Goal: Task Accomplishment & Management: Complete application form

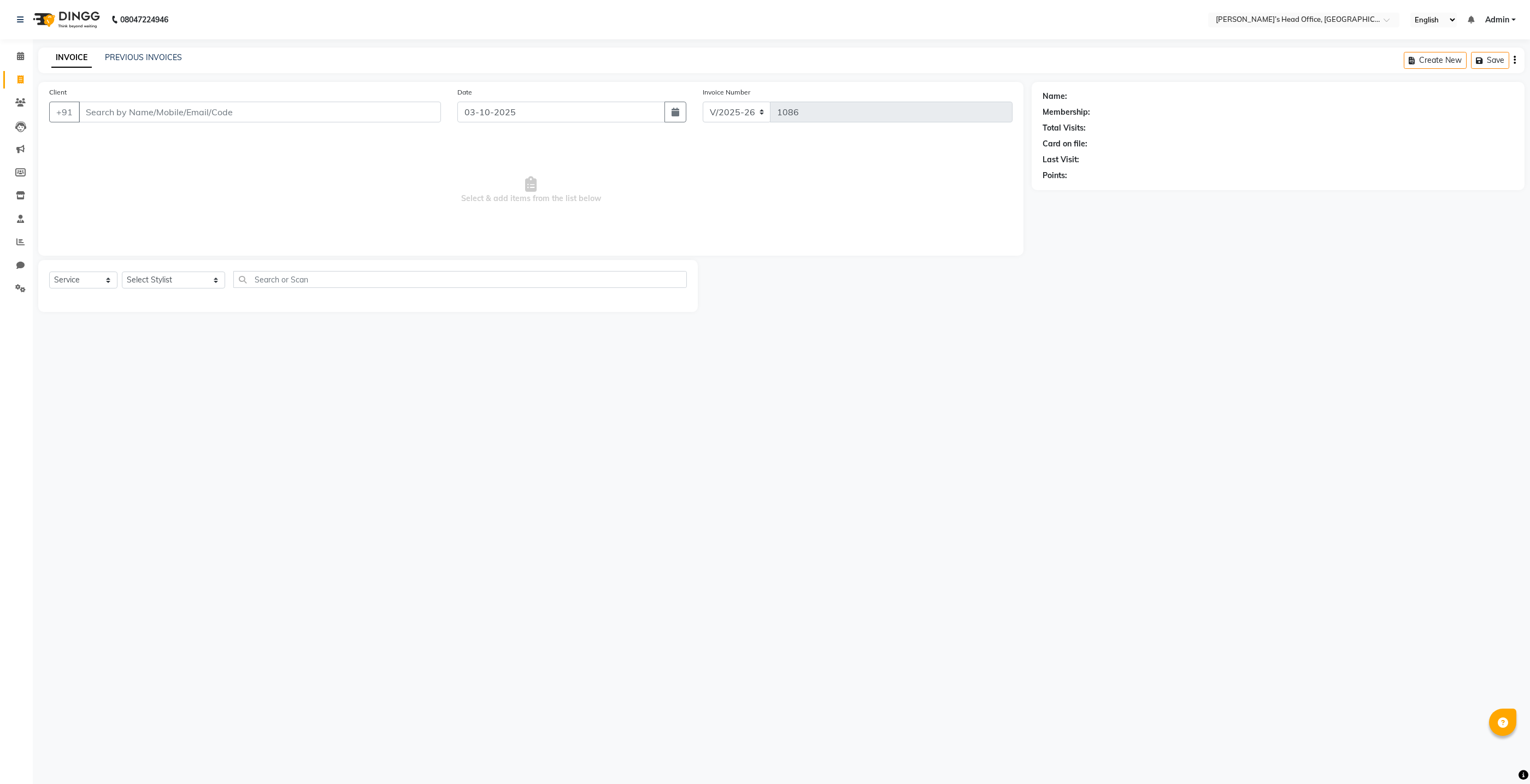
select select "7682"
select select "service"
click at [15, 57] on span at bounding box center [21, 56] width 19 height 12
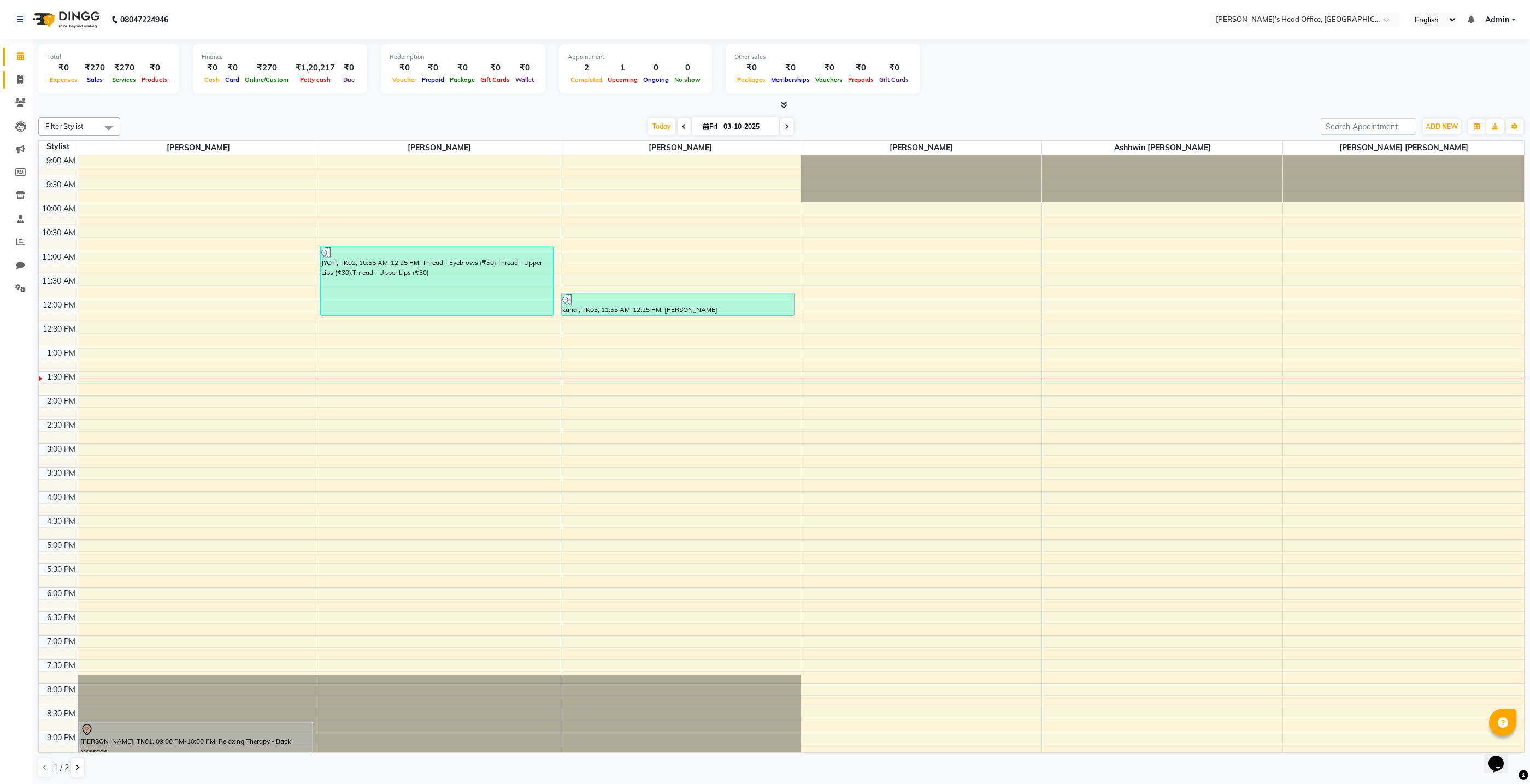
click at [17, 82] on icon at bounding box center [20, 80] width 6 height 8
select select "service"
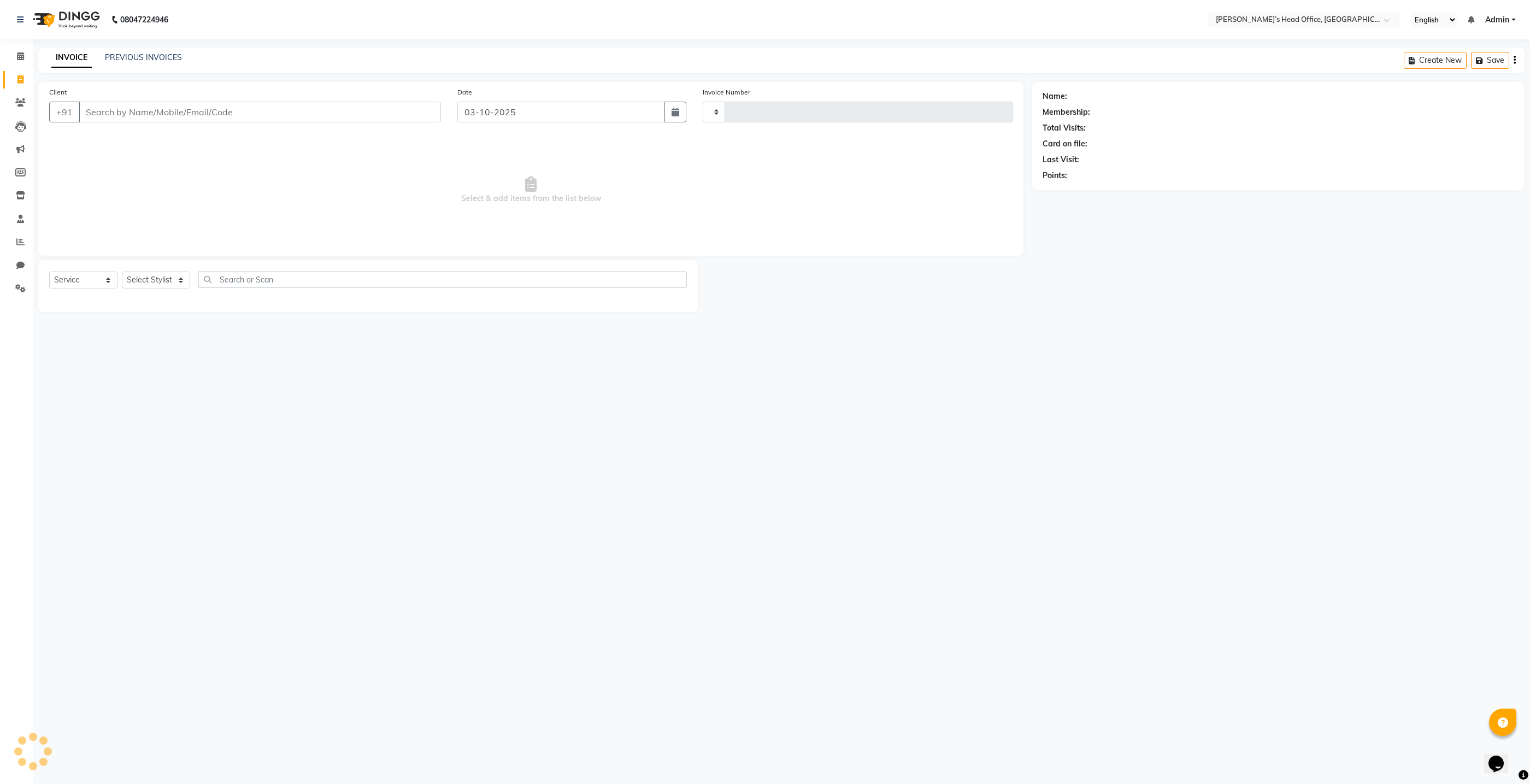
type input "1088"
select select "7682"
click at [253, 282] on input "text" at bounding box center [460, 279] width 454 height 17
type input "p"
click at [201, 282] on select "Select Stylist ashhwin wagh hemangi yogendra chittoriya Ranjit sharma Rupali Ka…" at bounding box center [174, 279] width 103 height 17
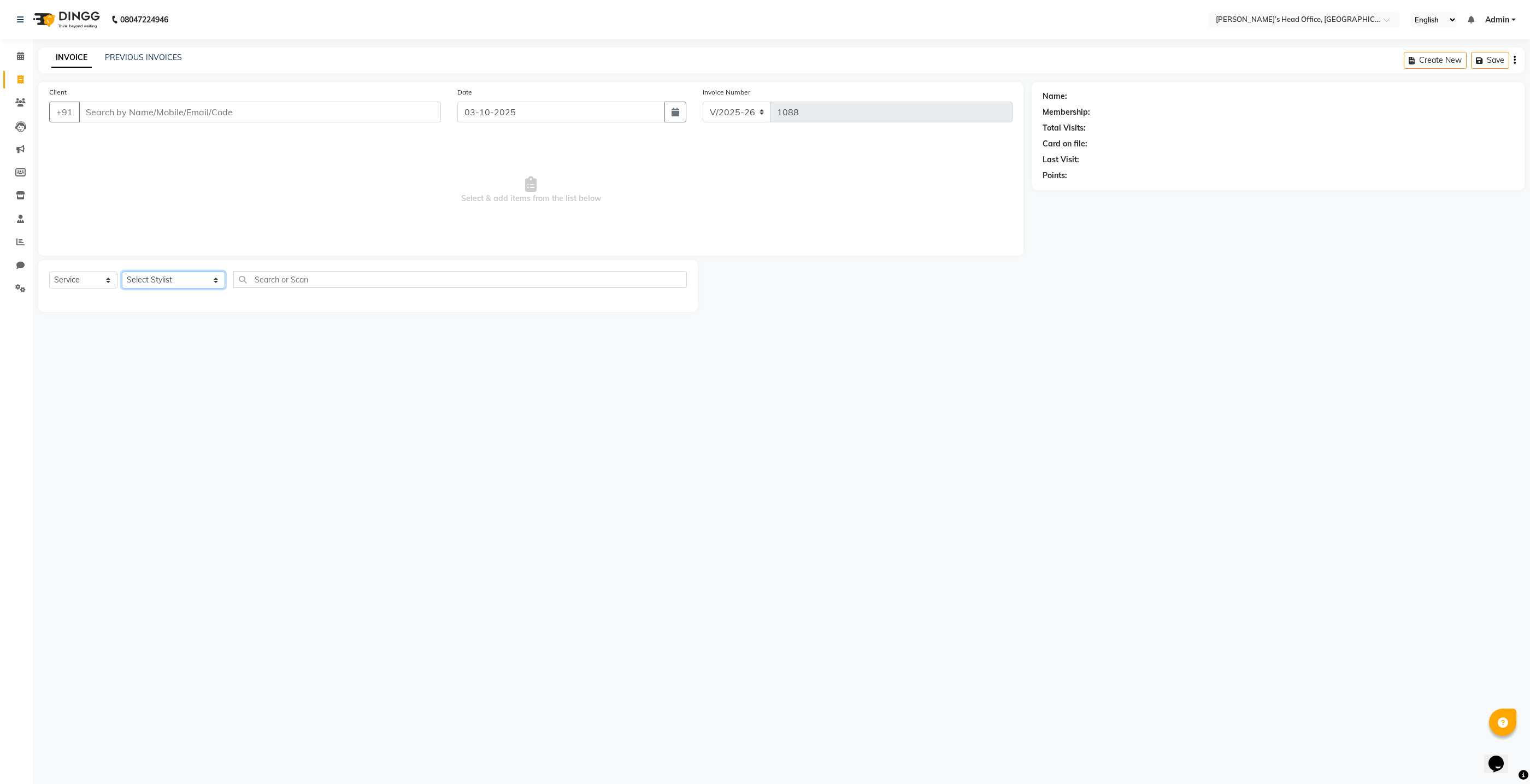
select select "92897"
click at [122, 271] on select "Select Stylist ashhwin wagh hemangi yogendra chittoriya Ranjit sharma Rupali Ka…" at bounding box center [174, 279] width 103 height 17
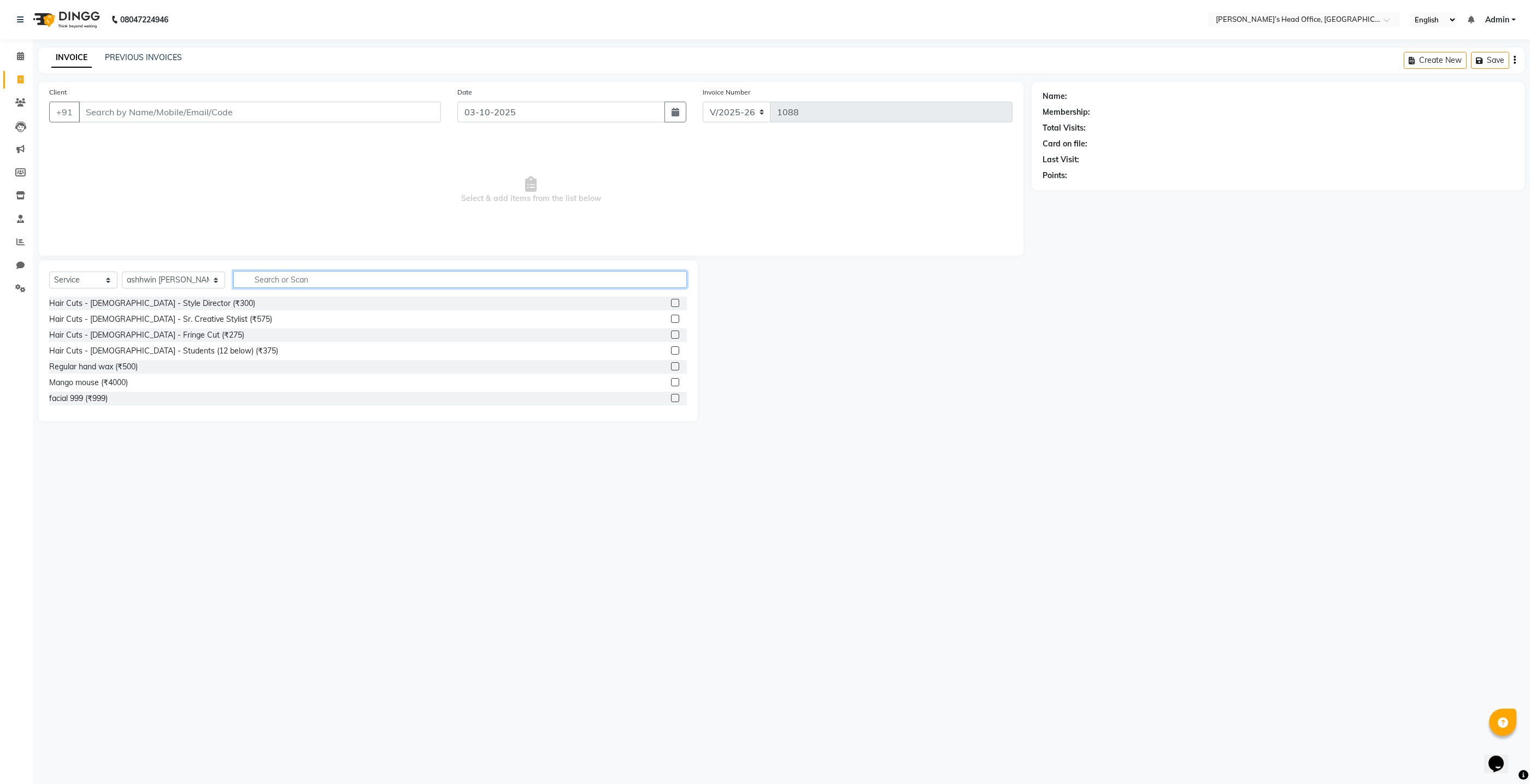
click at [258, 283] on input "text" at bounding box center [460, 279] width 454 height 17
type input "pe"
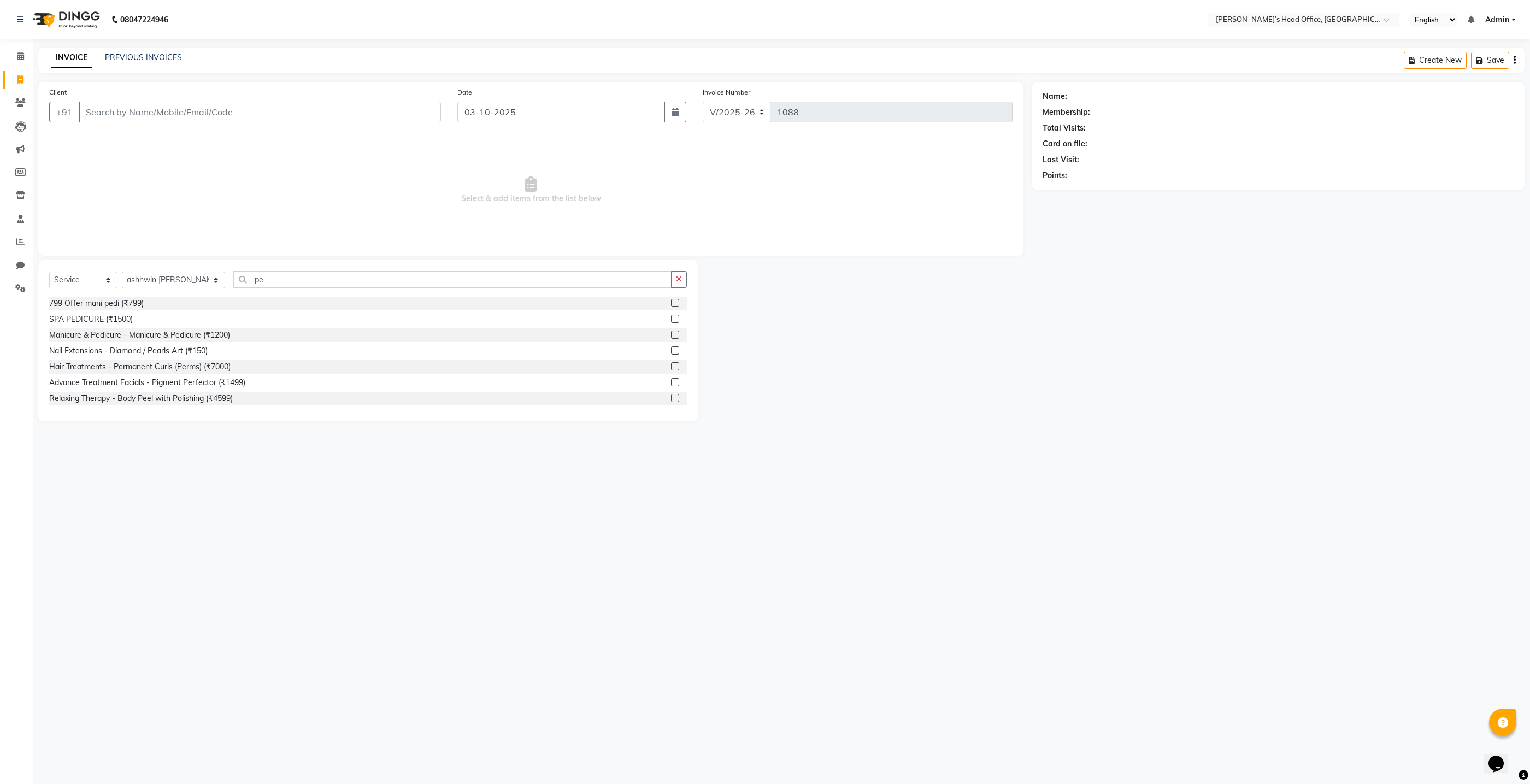
click at [259, 165] on span "Select & add items from the list below" at bounding box center [530, 190] width 963 height 109
click at [17, 81] on icon at bounding box center [20, 80] width 6 height 8
click at [23, 54] on icon at bounding box center [21, 56] width 7 height 8
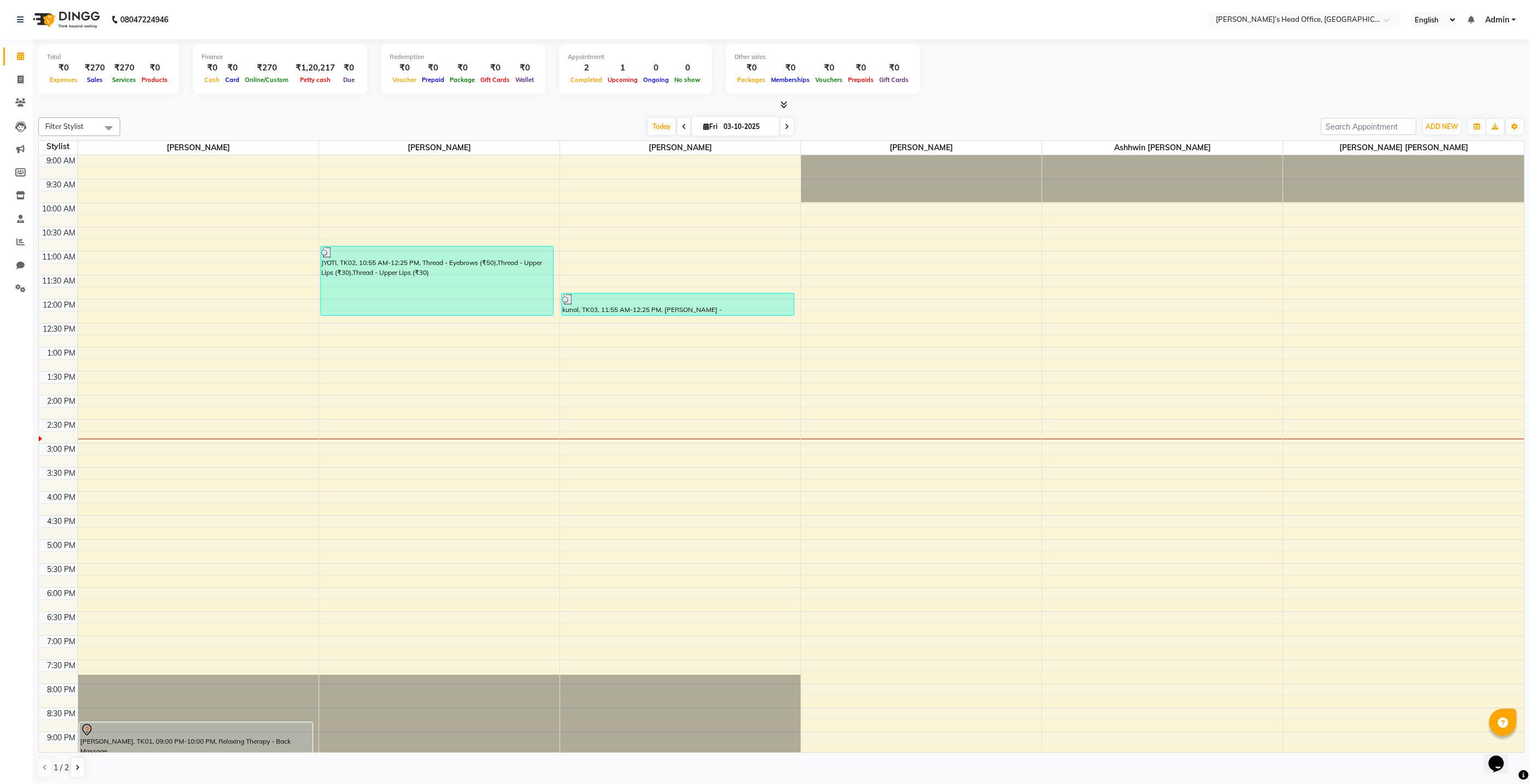
scroll to position [1, 0]
click at [1441, 129] on button "ADD NEW Toggle Dropdown" at bounding box center [1442, 126] width 38 height 15
click at [1410, 160] on link "Add Invoice" at bounding box center [1416, 160] width 86 height 14
select select "7682"
select select "service"
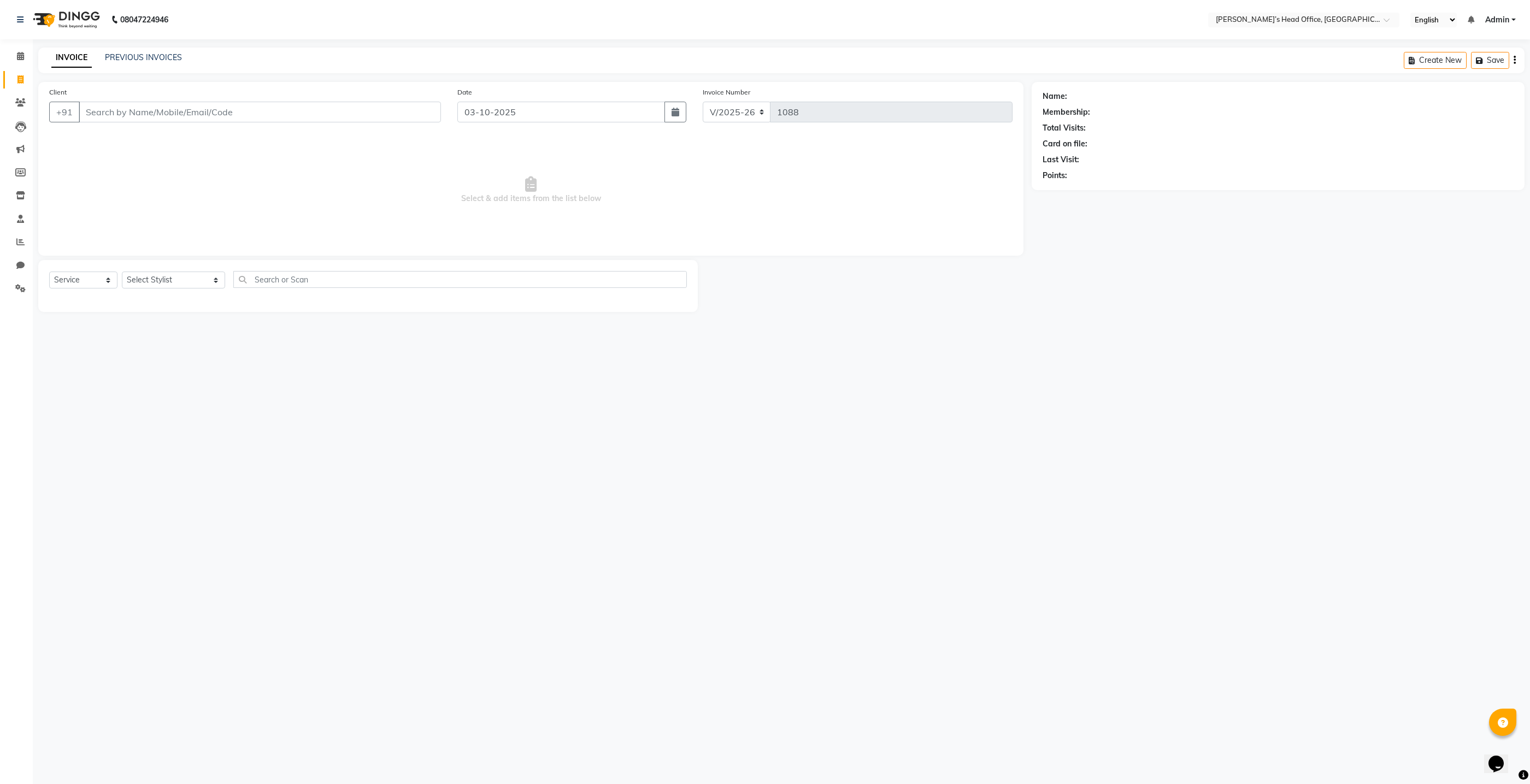
click at [333, 109] on input "Client" at bounding box center [260, 112] width 362 height 21
type input "c"
click at [202, 282] on select "Select Stylist ashhwin wagh hemangi yogendra chittoriya Ranjit sharma Rupali Ka…" at bounding box center [174, 279] width 103 height 17
select select "79775"
click at [122, 271] on select "Select Stylist ashhwin wagh hemangi yogendra chittoriya Ranjit sharma Rupali Ka…" at bounding box center [174, 279] width 103 height 17
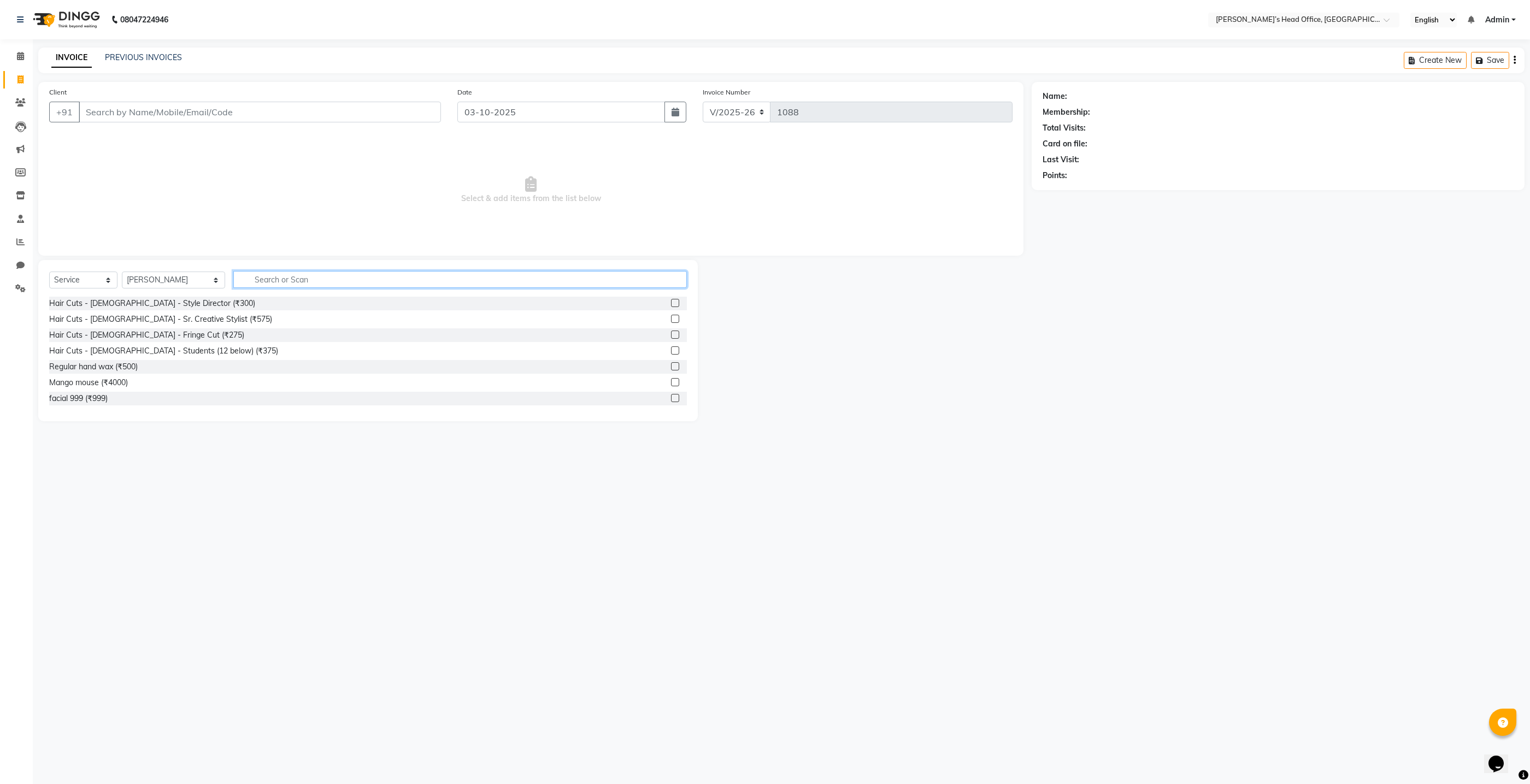
click at [297, 282] on input "text" at bounding box center [460, 279] width 454 height 17
type input "head"
click at [196, 301] on div "Head Massage - Basic Coconut oil (₹499)" at bounding box center [368, 304] width 638 height 14
click at [184, 306] on div "Head Massage - Basic Coconut oil (₹499)" at bounding box center [122, 304] width 146 height 12
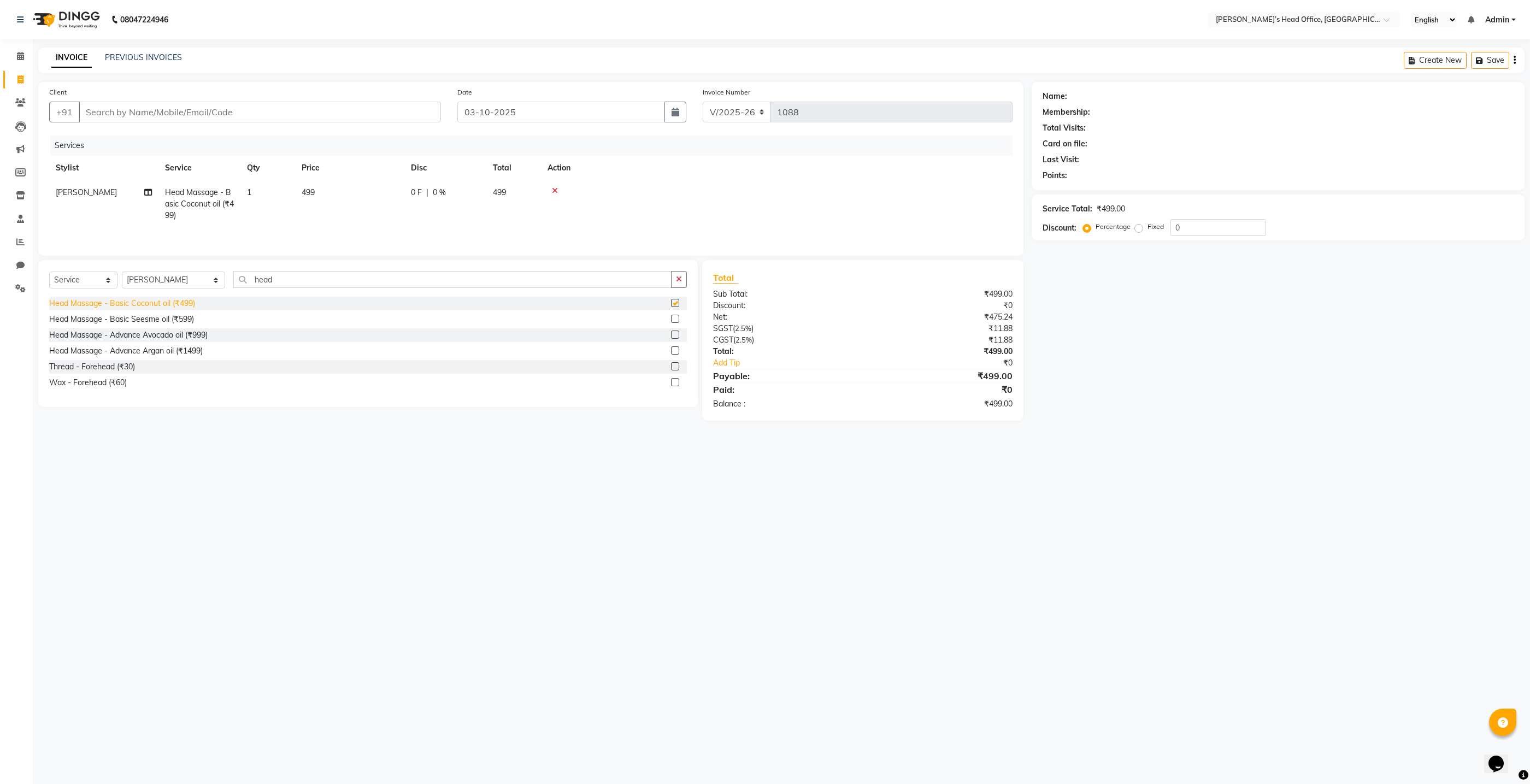
checkbox input "false"
click at [202, 282] on select "Select Stylist ashhwin wagh hemangi yogendra chittoriya Ranjit sharma Rupali Ka…" at bounding box center [174, 279] width 103 height 17
select select "68040"
click at [122, 271] on select "Select Stylist ashhwin wagh hemangi yogendra chittoriya Ranjit sharma Rupali Ka…" at bounding box center [174, 279] width 103 height 17
click at [262, 279] on input "head" at bounding box center [452, 279] width 439 height 17
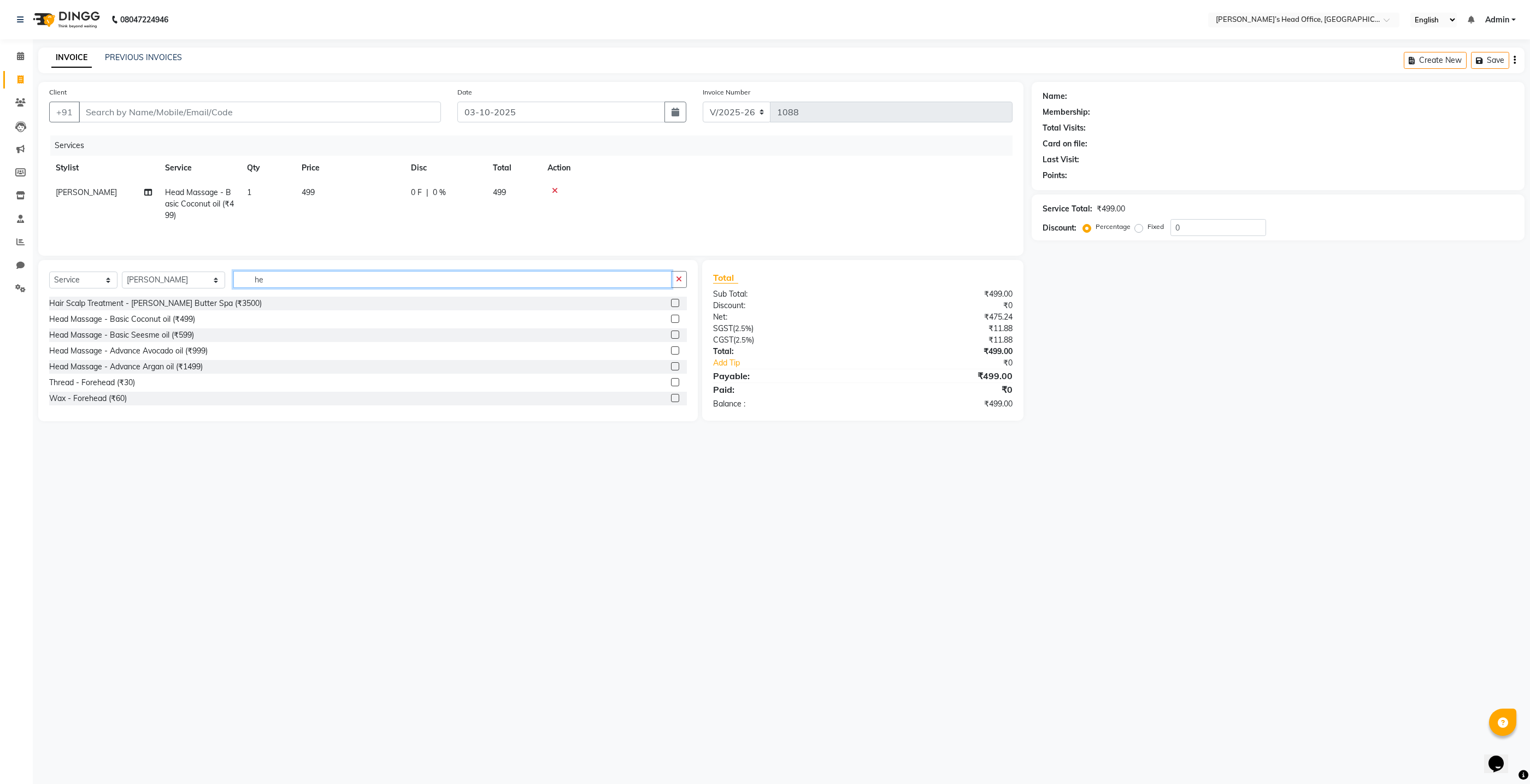
type input "h"
type input "spa"
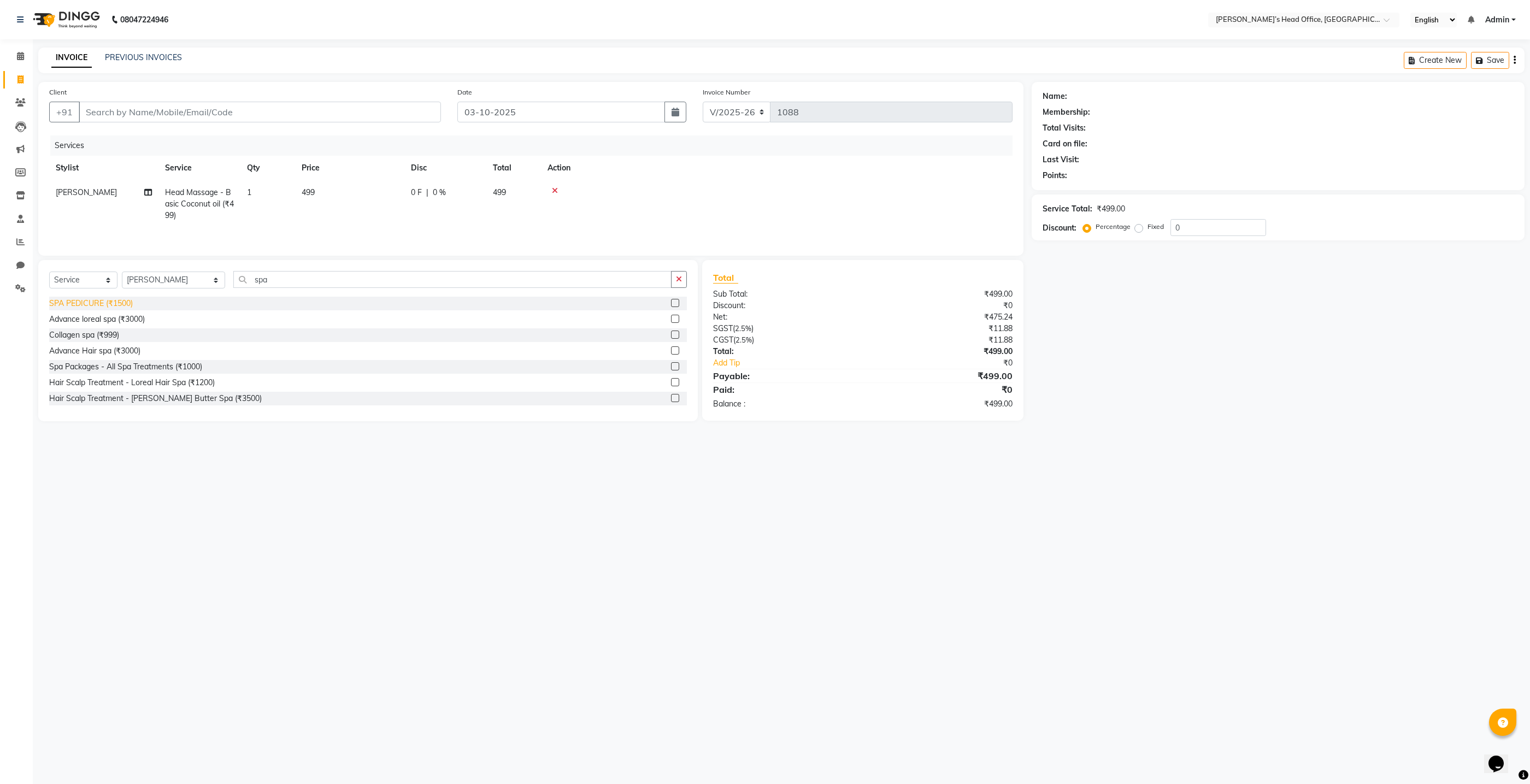
click at [127, 305] on div "SPA PEDICURE (₹1500)" at bounding box center [90, 304] width 83 height 12
checkbox input "false"
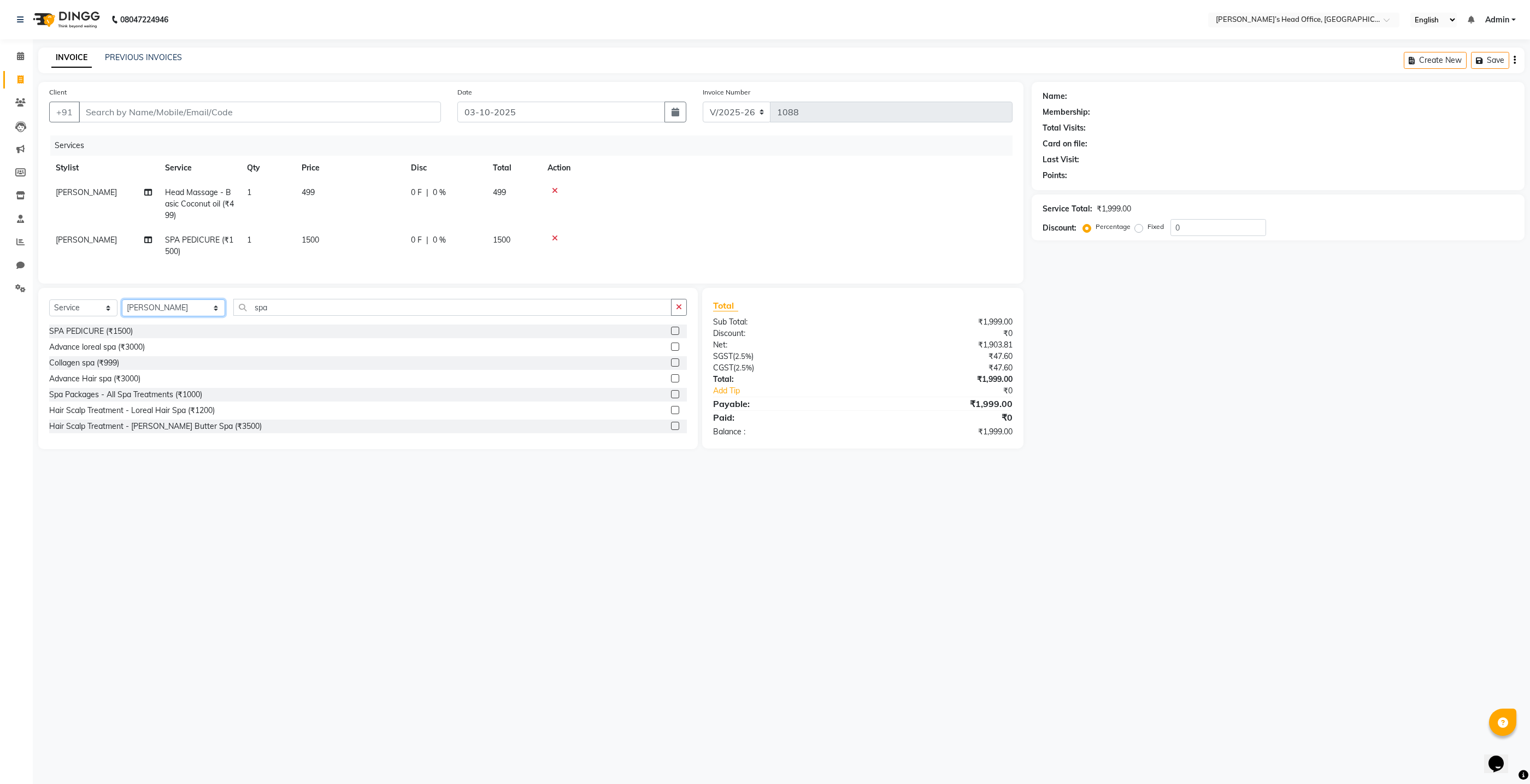
click at [202, 306] on select "Select Stylist ashhwin wagh hemangi yogendra chittoriya Ranjit sharma Rupali Ka…" at bounding box center [174, 308] width 103 height 17
select select "79775"
click at [122, 299] on select "Select Stylist ashhwin wagh hemangi yogendra chittoriya Ranjit sharma Rupali Ka…" at bounding box center [174, 308] width 103 height 17
click at [258, 306] on input "spa" at bounding box center [452, 307] width 439 height 17
type input "s"
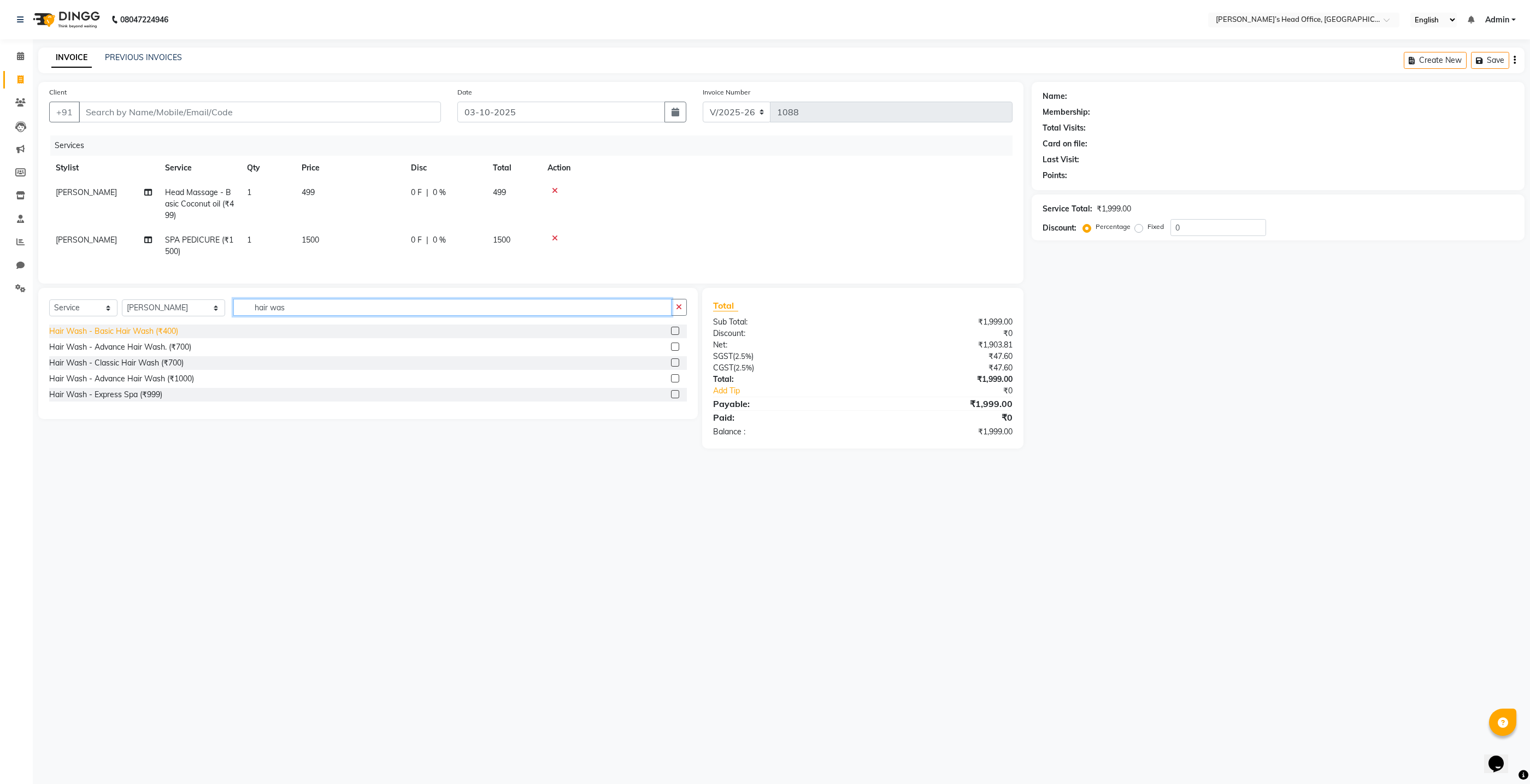
type input "hair was"
click at [167, 332] on div "Hair Wash - Basic Hair Wash (₹400)" at bounding box center [113, 331] width 129 height 12
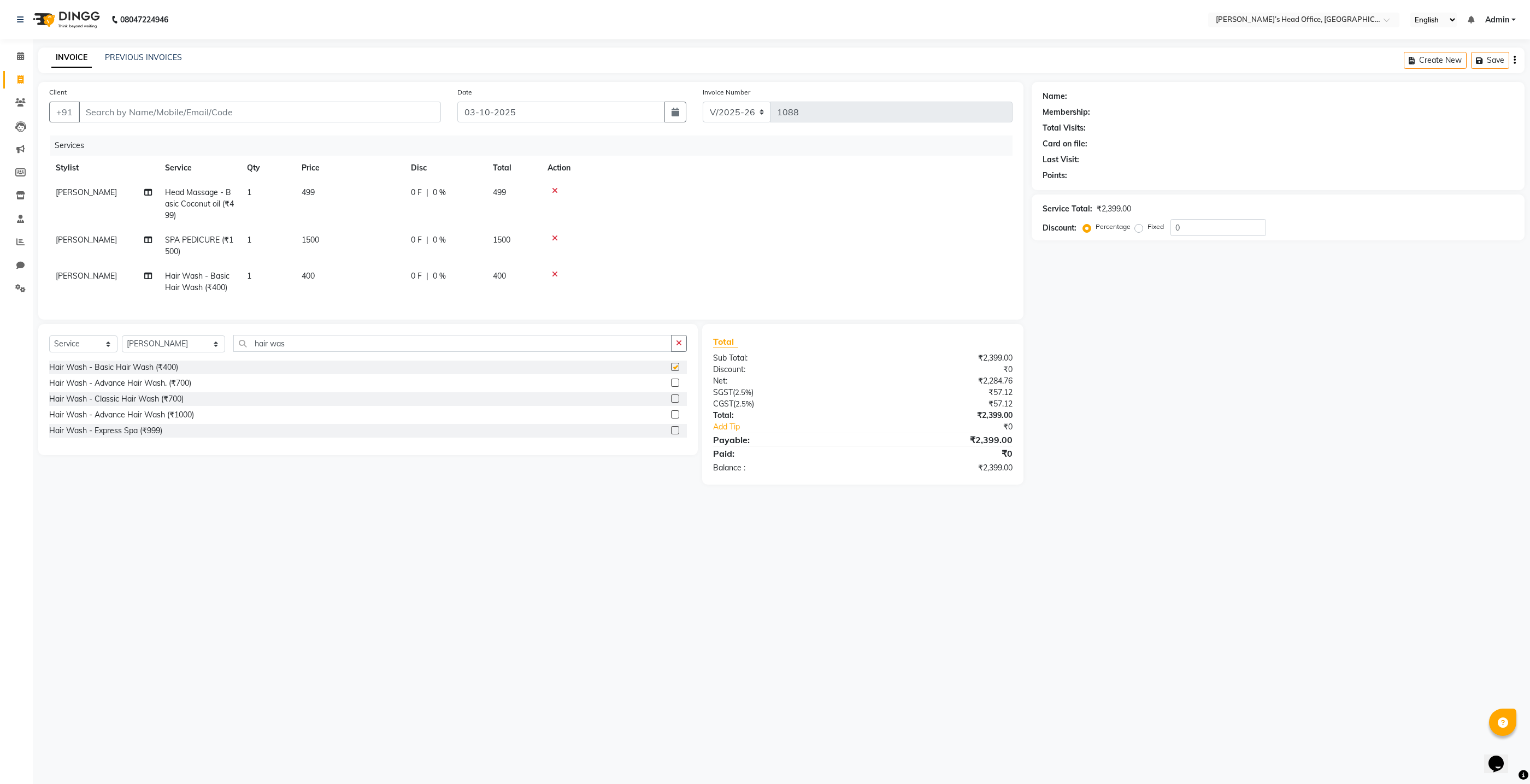
checkbox input "false"
click at [440, 191] on span "0 %" at bounding box center [439, 192] width 13 height 12
select select "79775"
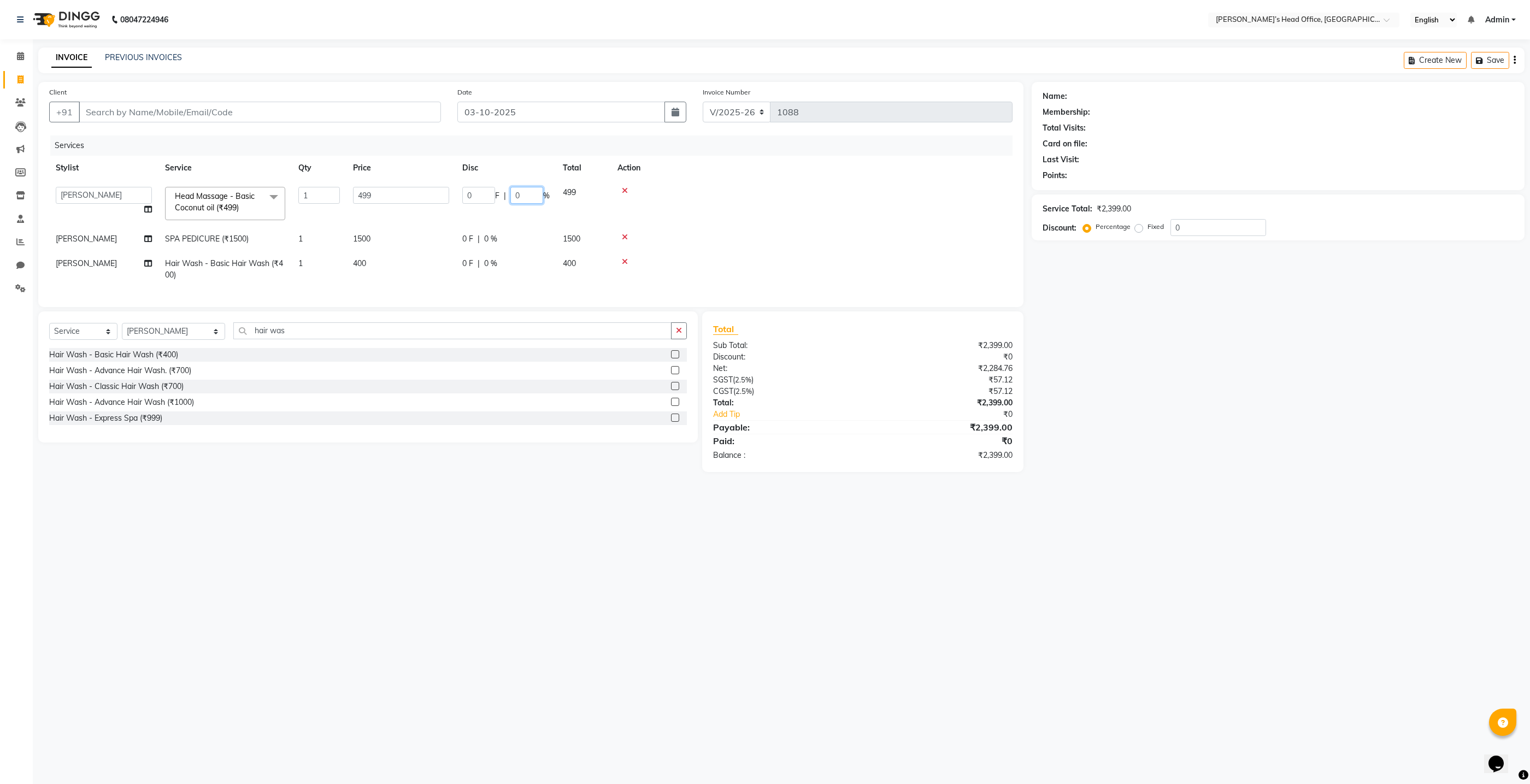
click at [526, 196] on input "0" at bounding box center [527, 195] width 33 height 17
type input "20"
click at [514, 226] on tbody "ashhwin wagh hemangi yogendra chittoriya Ranjit sharma Rupali Kadam Sameer Salm…" at bounding box center [530, 234] width 963 height 107
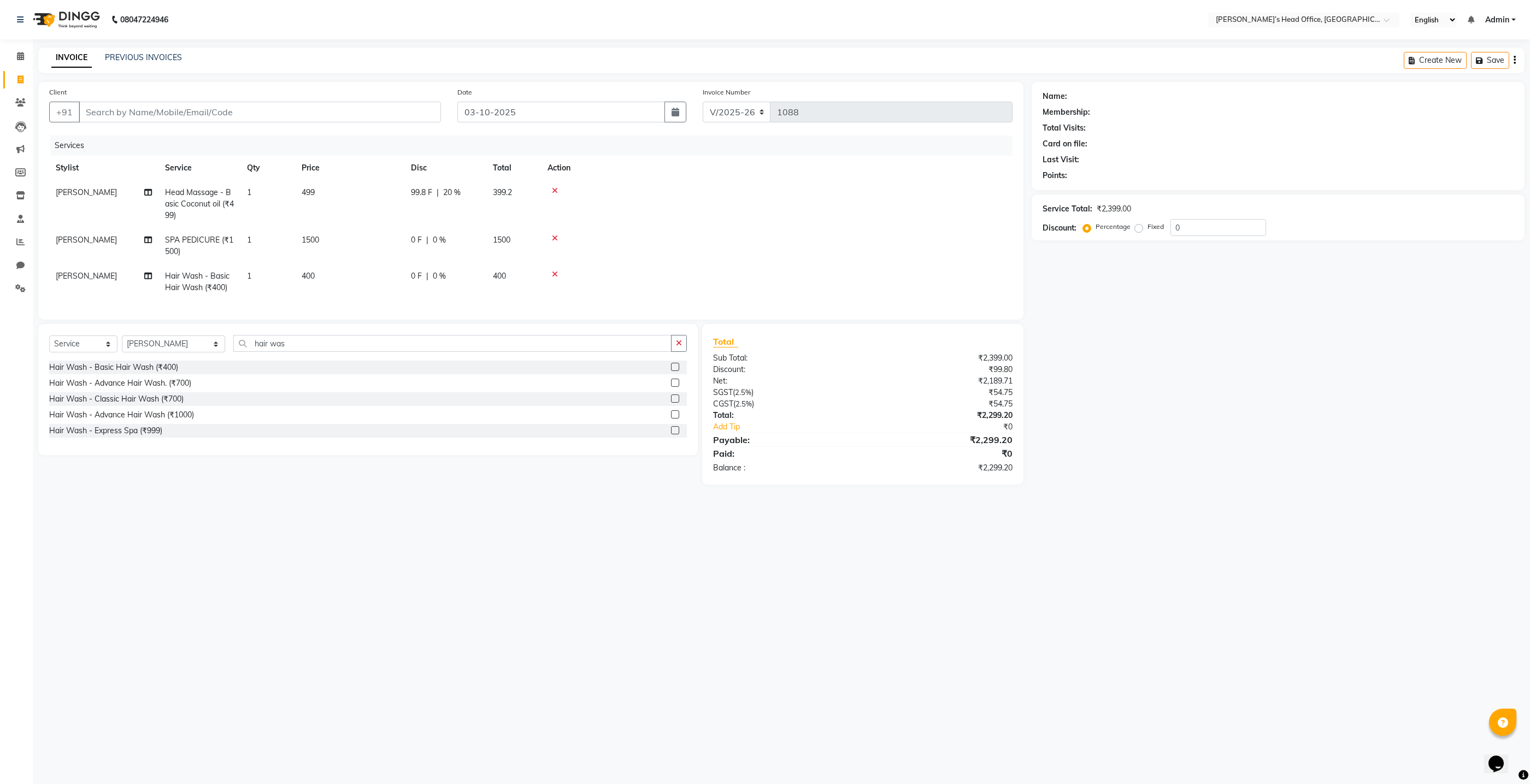
click at [314, 192] on span "499" at bounding box center [308, 192] width 13 height 10
select select "79775"
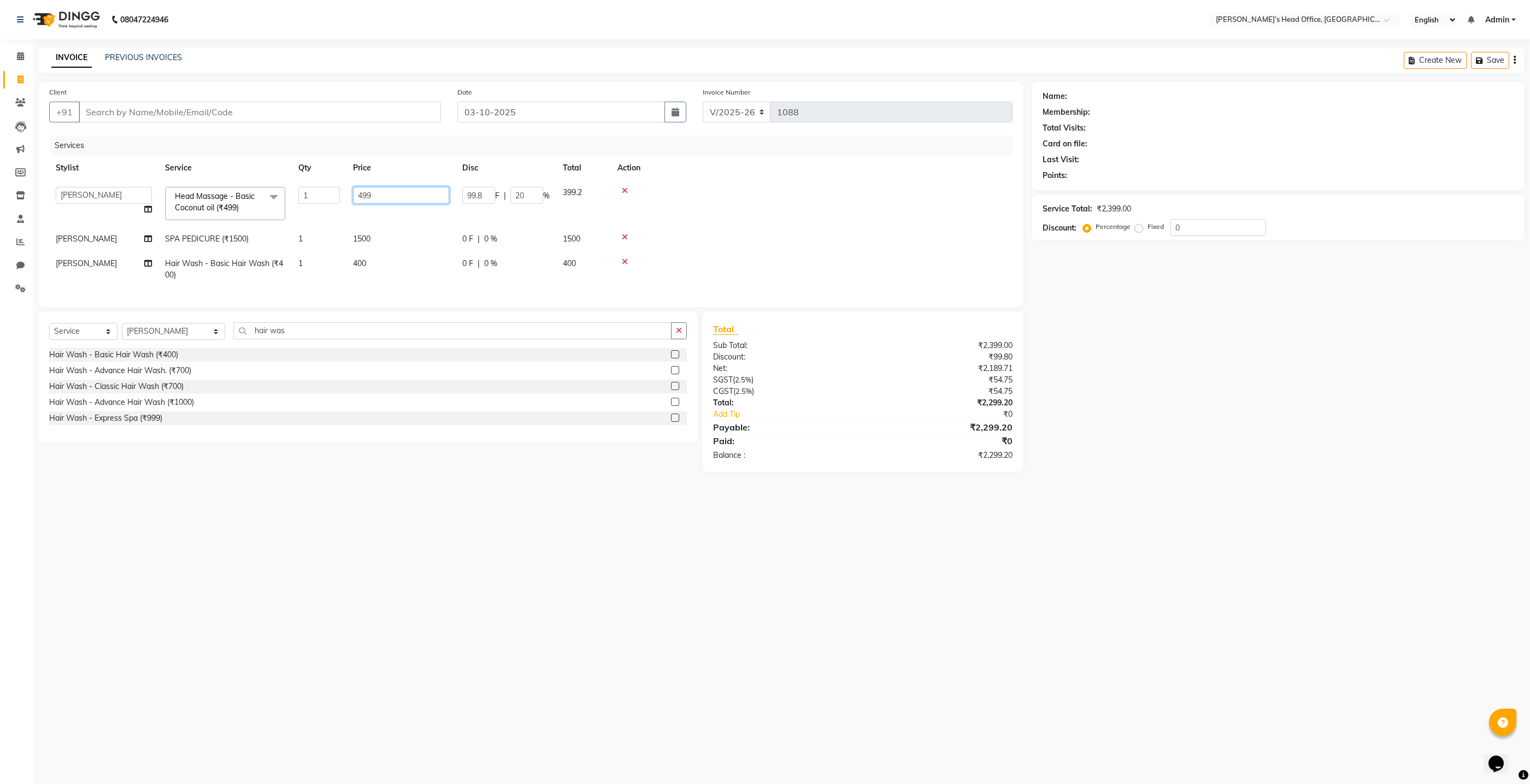
click at [390, 197] on input "499" at bounding box center [401, 195] width 96 height 17
type input "4"
type input "500"
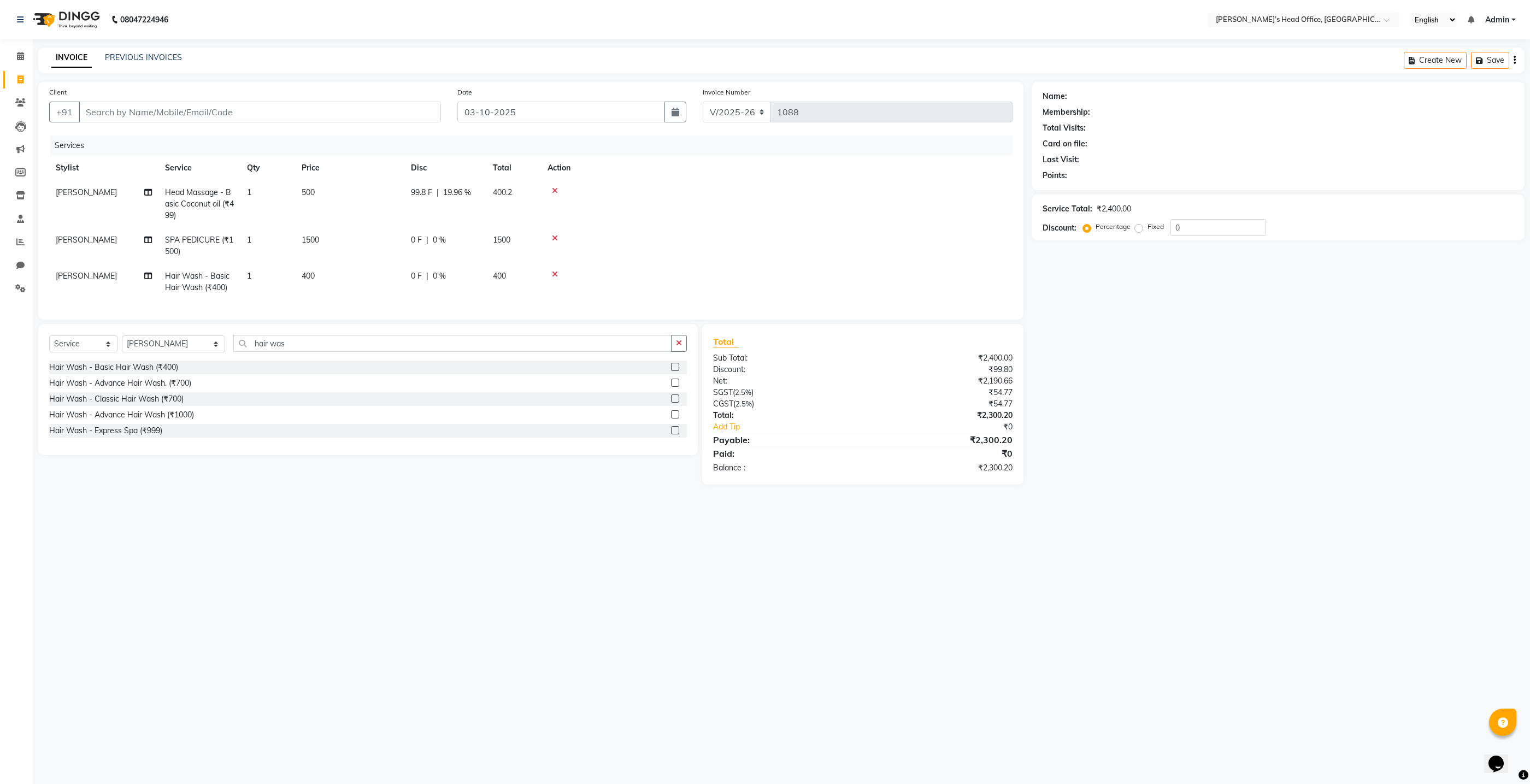
click at [399, 244] on td "1500" at bounding box center [350, 246] width 109 height 36
select select "68040"
click at [529, 234] on input "0" at bounding box center [527, 231] width 33 height 17
type input "20"
click at [533, 259] on tr "shyla Bansode SPA PEDICURE (₹1500) 1 1500 300 F | 20 % 1200" at bounding box center [530, 246] width 963 height 36
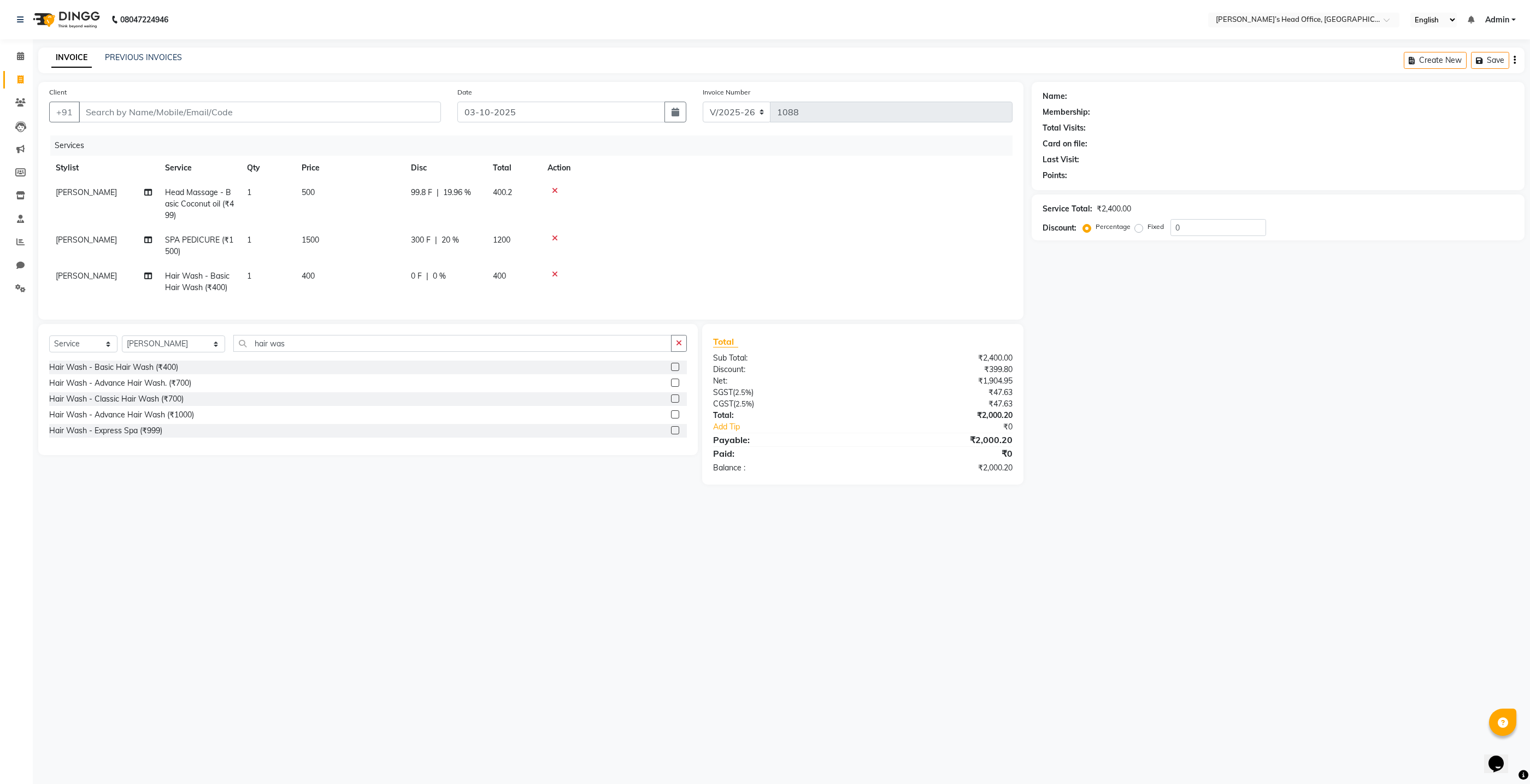
click at [467, 190] on span "19.96 %" at bounding box center [457, 192] width 28 height 12
select select "79775"
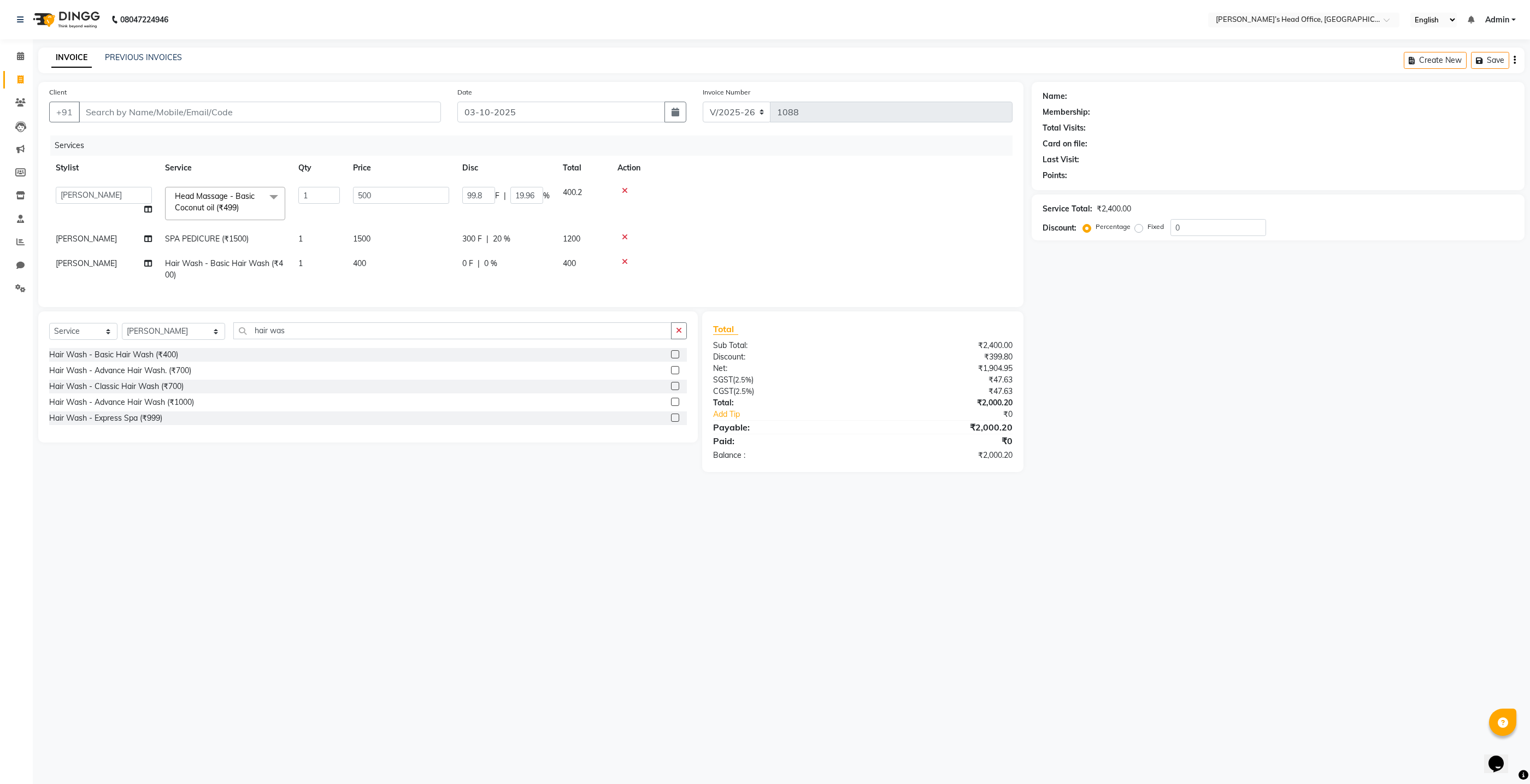
click at [543, 192] on span "%" at bounding box center [547, 195] width 7 height 12
click at [535, 200] on input "19.96" at bounding box center [527, 195] width 33 height 17
type input "1"
type input "3"
type input "20"
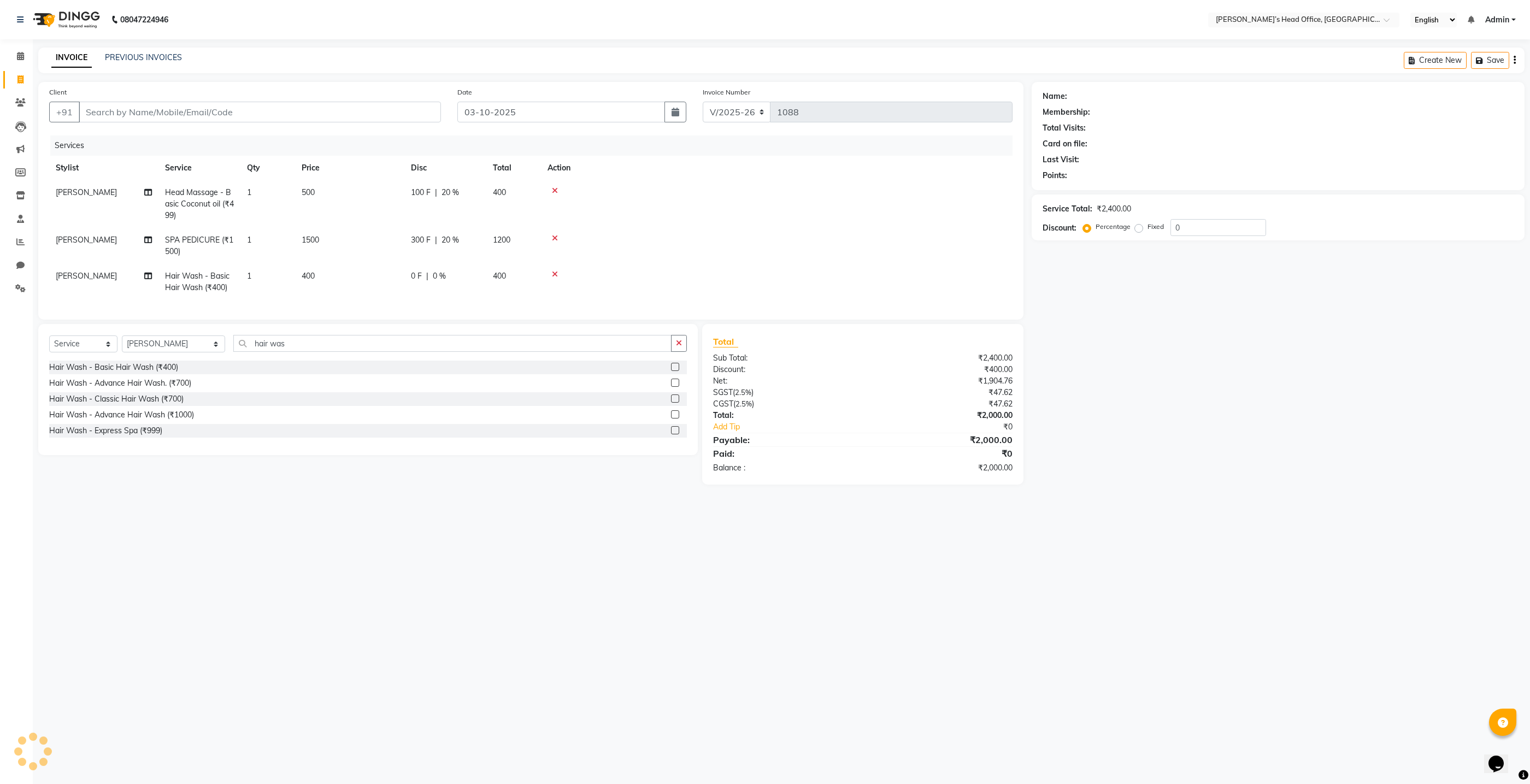
click at [536, 253] on tbody "Sameer Salmani Head Massage - Basic Coconut oil (₹499) 1 500 100 F | 20 % 400 s…" at bounding box center [530, 240] width 963 height 120
click at [439, 275] on span "0 %" at bounding box center [439, 276] width 13 height 12
select select "79775"
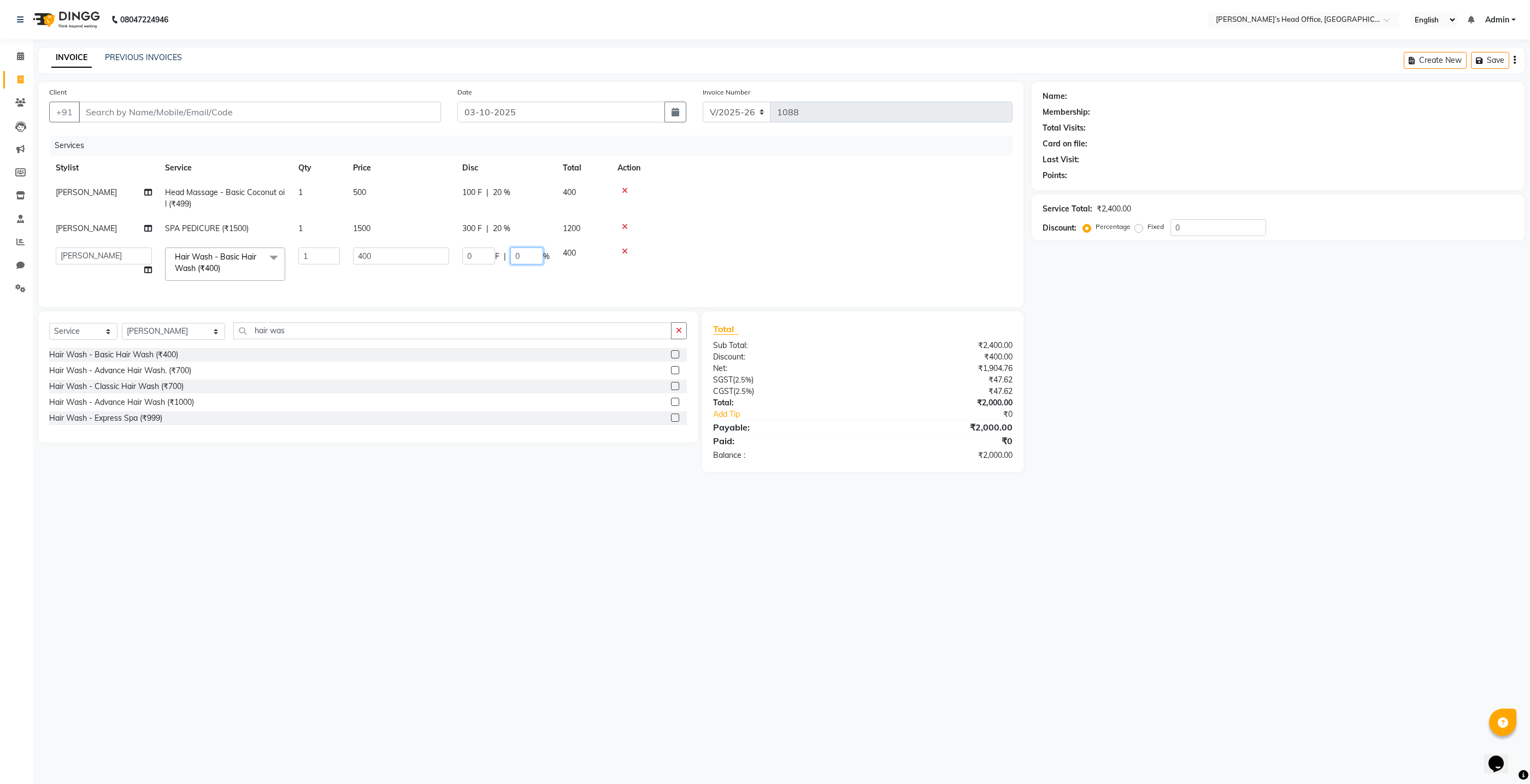
click at [528, 258] on input "0" at bounding box center [527, 256] width 33 height 17
type input "20"
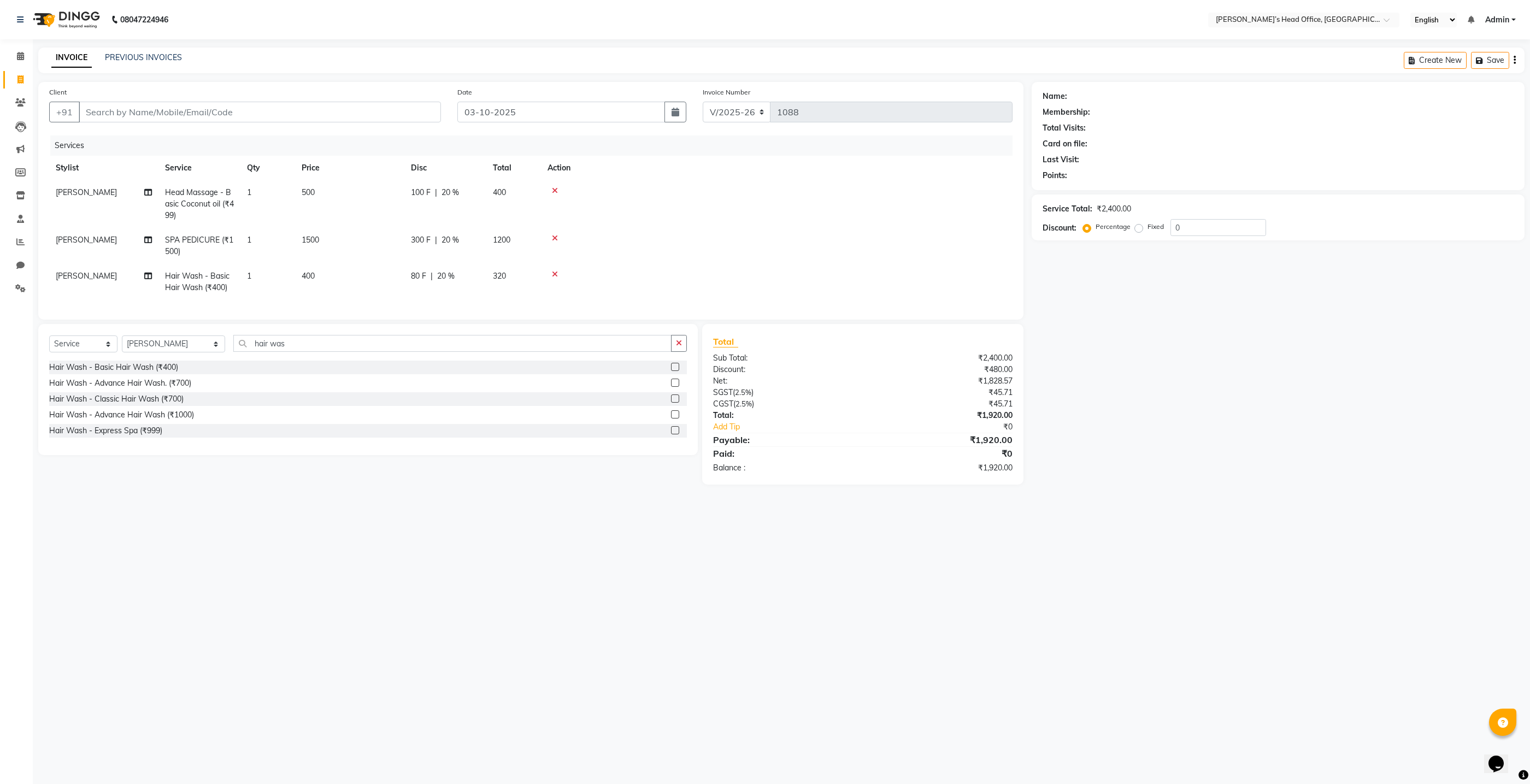
click at [502, 283] on tr "Sameer Salmani Hair Wash - Basic Hair Wash (₹400) 1 400 80 F | 20 % 320" at bounding box center [530, 282] width 963 height 36
click at [359, 301] on div "Services Stylist Service Qty Price Disc Total Action Sameer Salmani Head Massag…" at bounding box center [530, 222] width 963 height 173
click at [905, 237] on div at bounding box center [777, 237] width 459 height 8
click at [342, 115] on input "Client" at bounding box center [260, 112] width 362 height 21
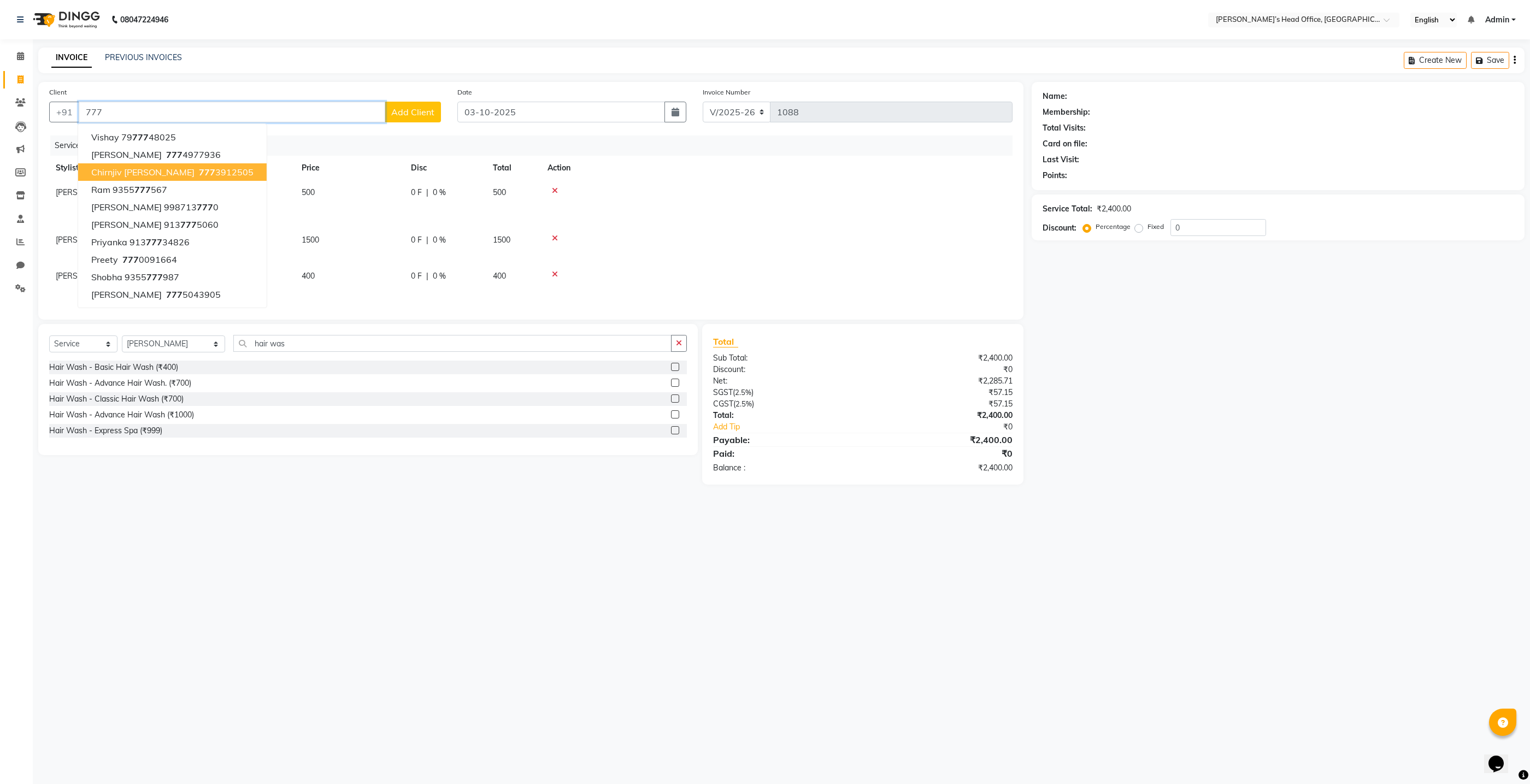
click at [197, 168] on ngb-highlight "777 3912505" at bounding box center [225, 172] width 57 height 11
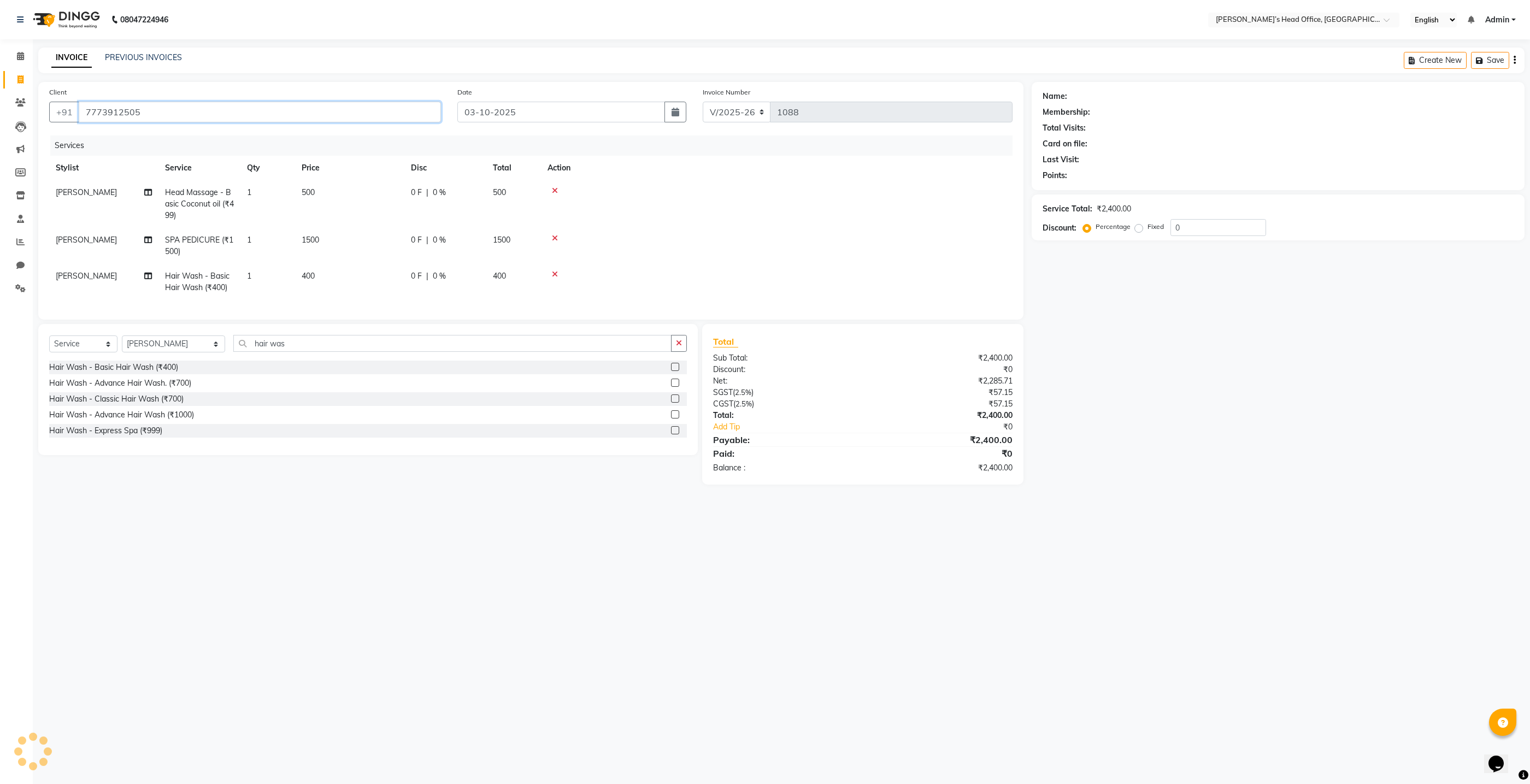
type input "7773912505"
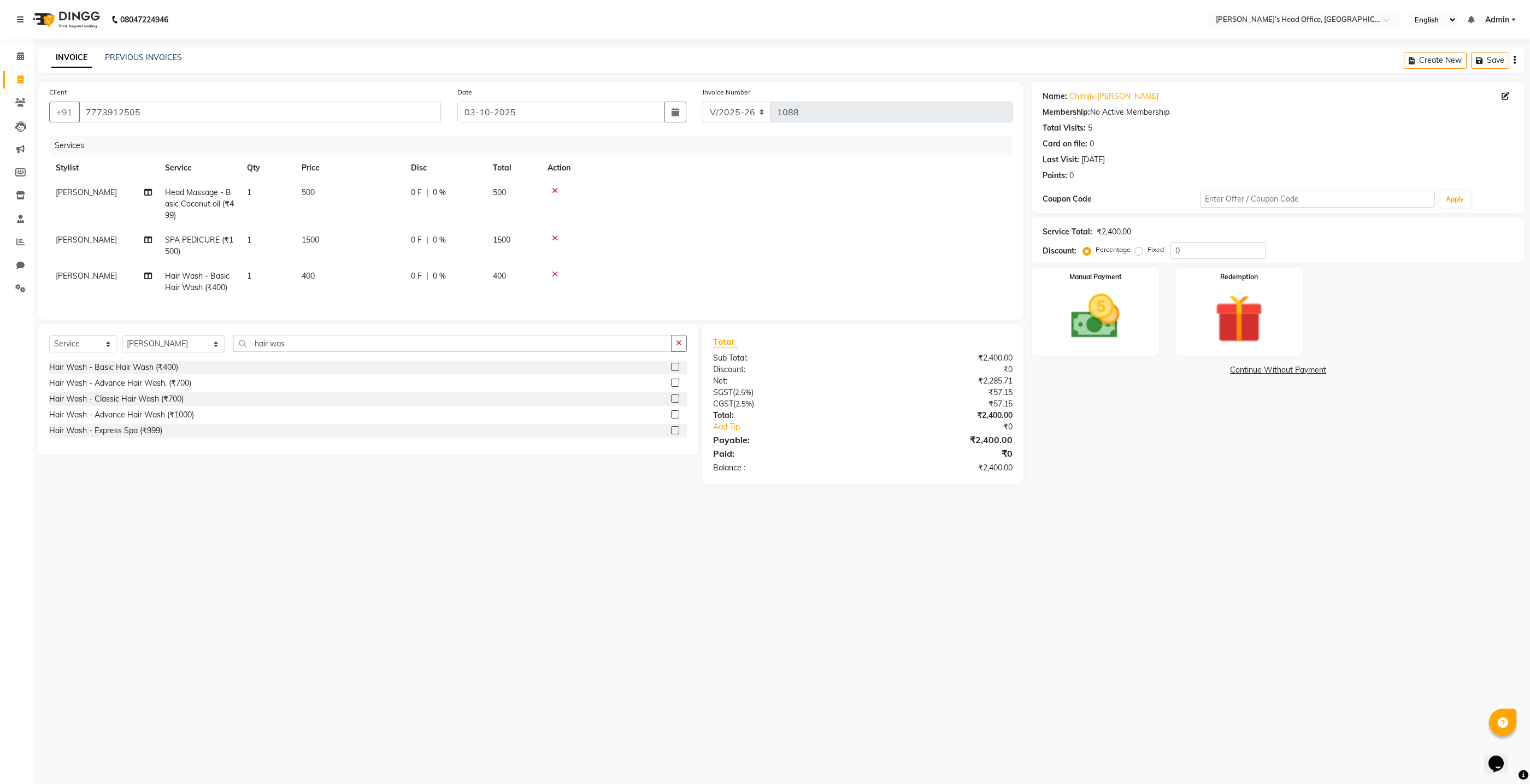
click at [437, 194] on span "0 %" at bounding box center [439, 192] width 13 height 12
select select "79775"
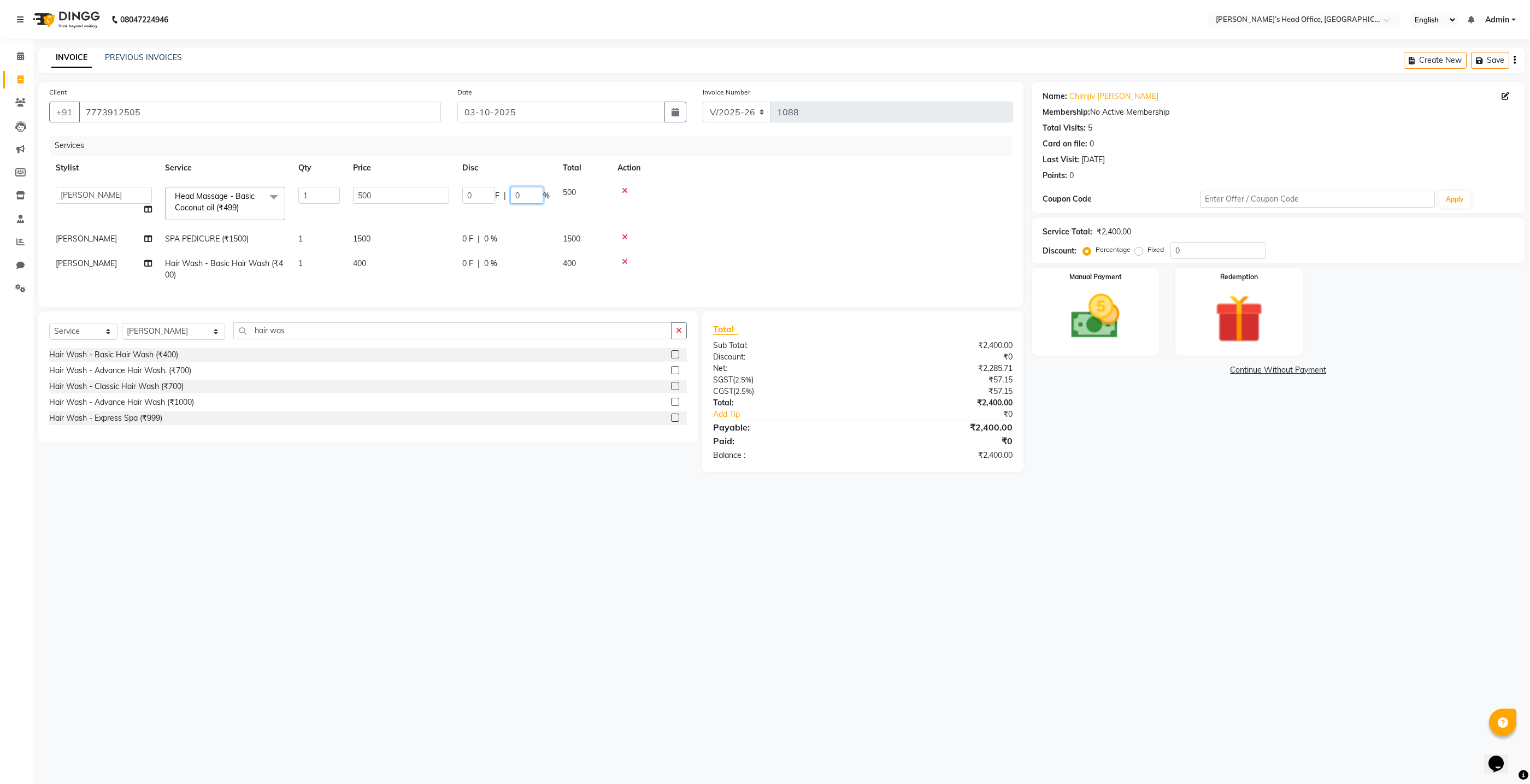
click at [525, 195] on input "0" at bounding box center [527, 195] width 33 height 17
type input "20"
click at [539, 232] on tr "shyla Bansode SPA PEDICURE (₹1500) 1 1500 0 F | 0 % 1500" at bounding box center [530, 239] width 963 height 25
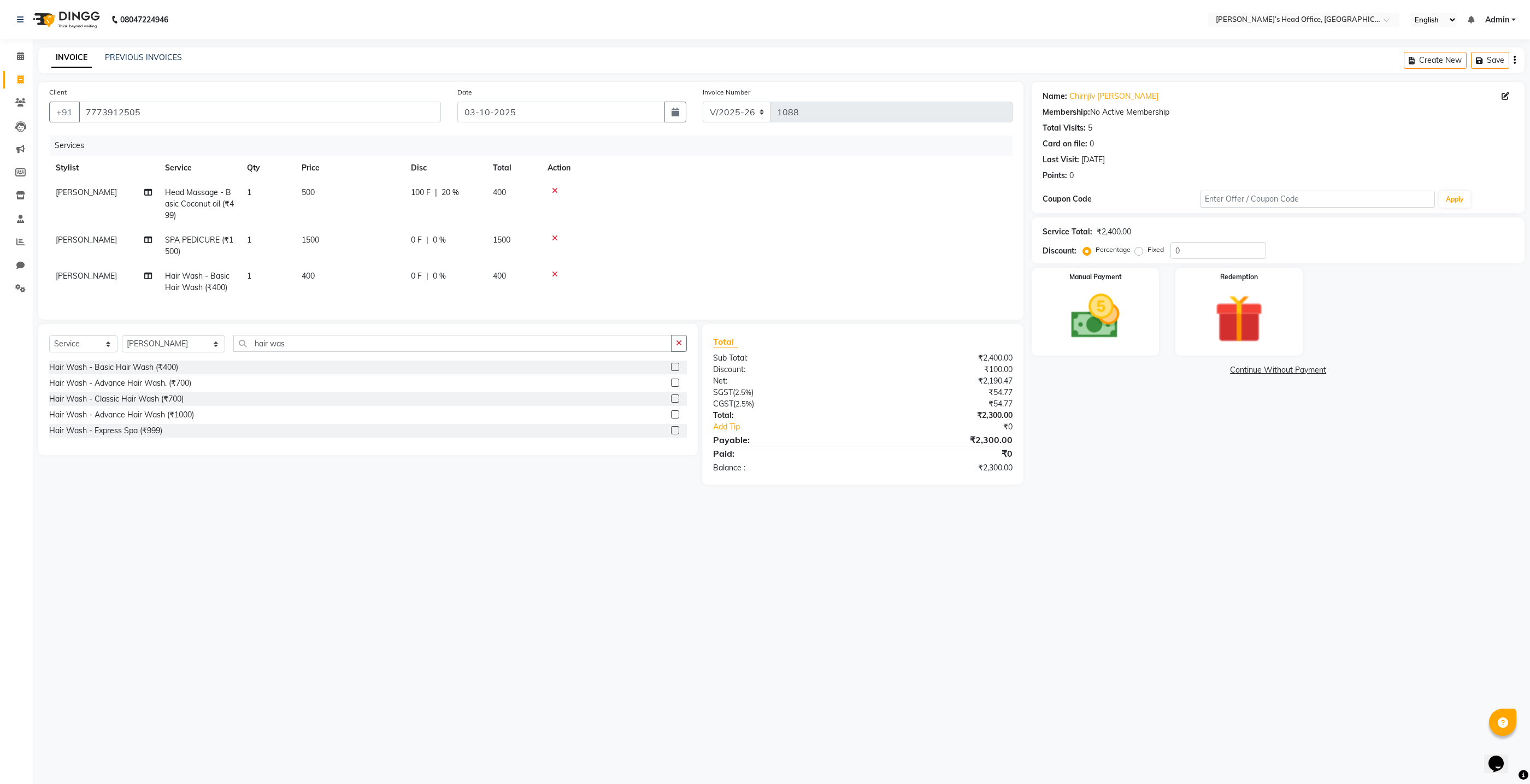
click at [439, 242] on span "0 %" at bounding box center [439, 240] width 13 height 12
select select "68040"
click at [526, 234] on input "0" at bounding box center [527, 231] width 33 height 17
type input "20"
click at [525, 294] on tr "Sameer Salmani Hair Wash - Basic Hair Wash (₹400) 1 400 0 F | 0 % 400" at bounding box center [530, 276] width 963 height 36
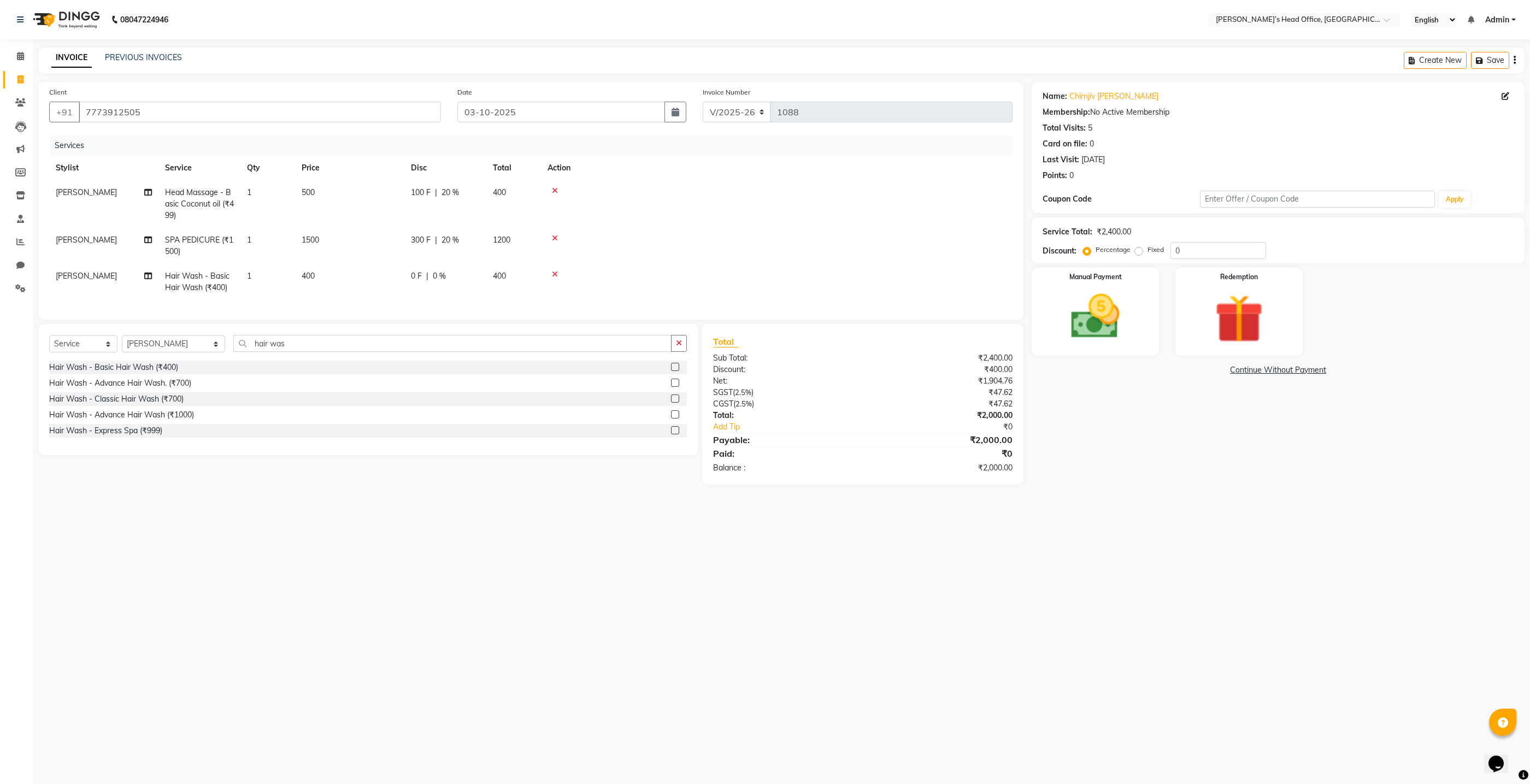
click at [439, 276] on span "0 %" at bounding box center [439, 276] width 13 height 12
select select "79775"
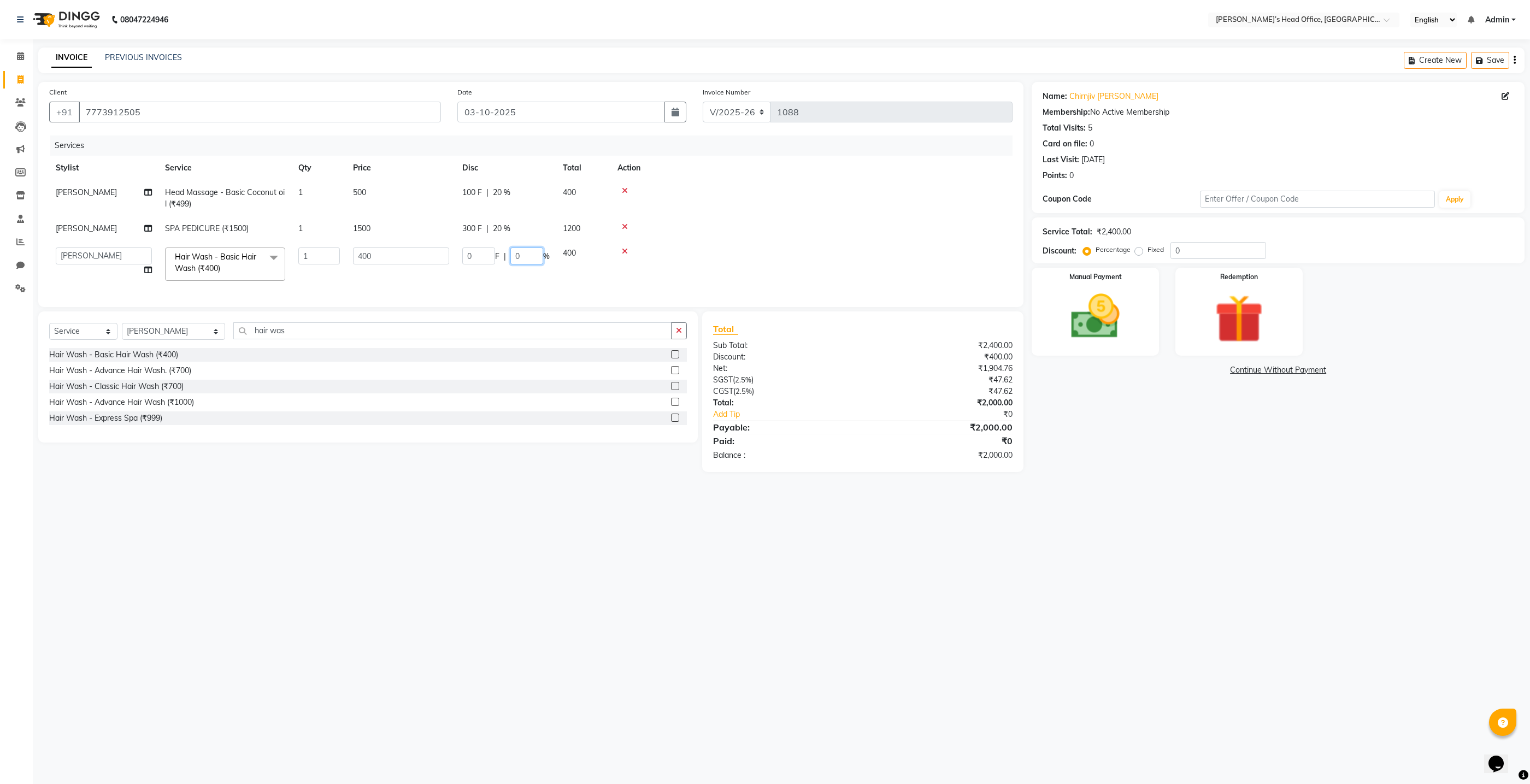
click at [528, 261] on input "0" at bounding box center [527, 256] width 33 height 17
type input "20"
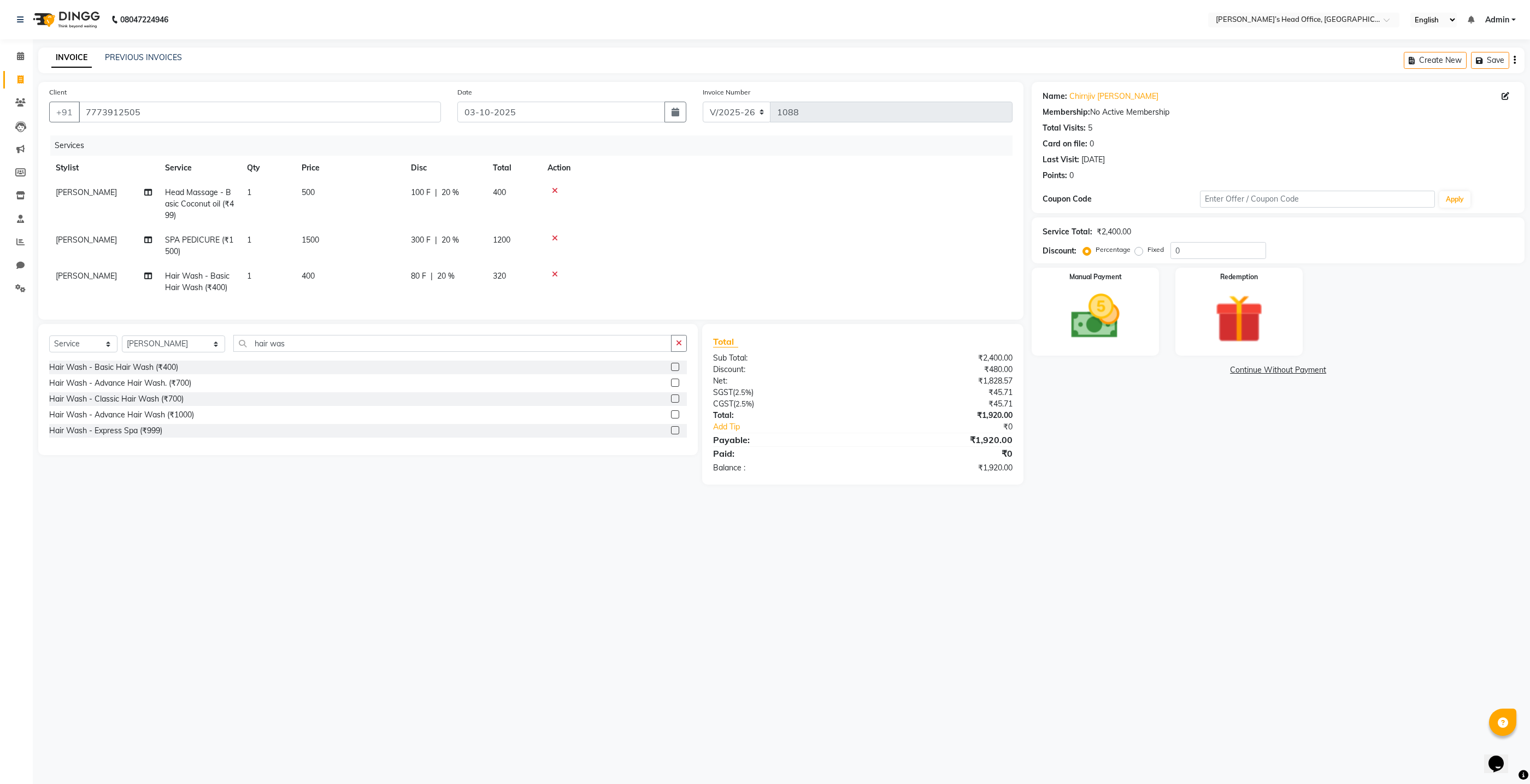
click at [706, 232] on td at bounding box center [777, 246] width 472 height 36
click at [1065, 305] on img at bounding box center [1096, 316] width 82 height 59
click at [790, 222] on td at bounding box center [775, 204] width 472 height 47
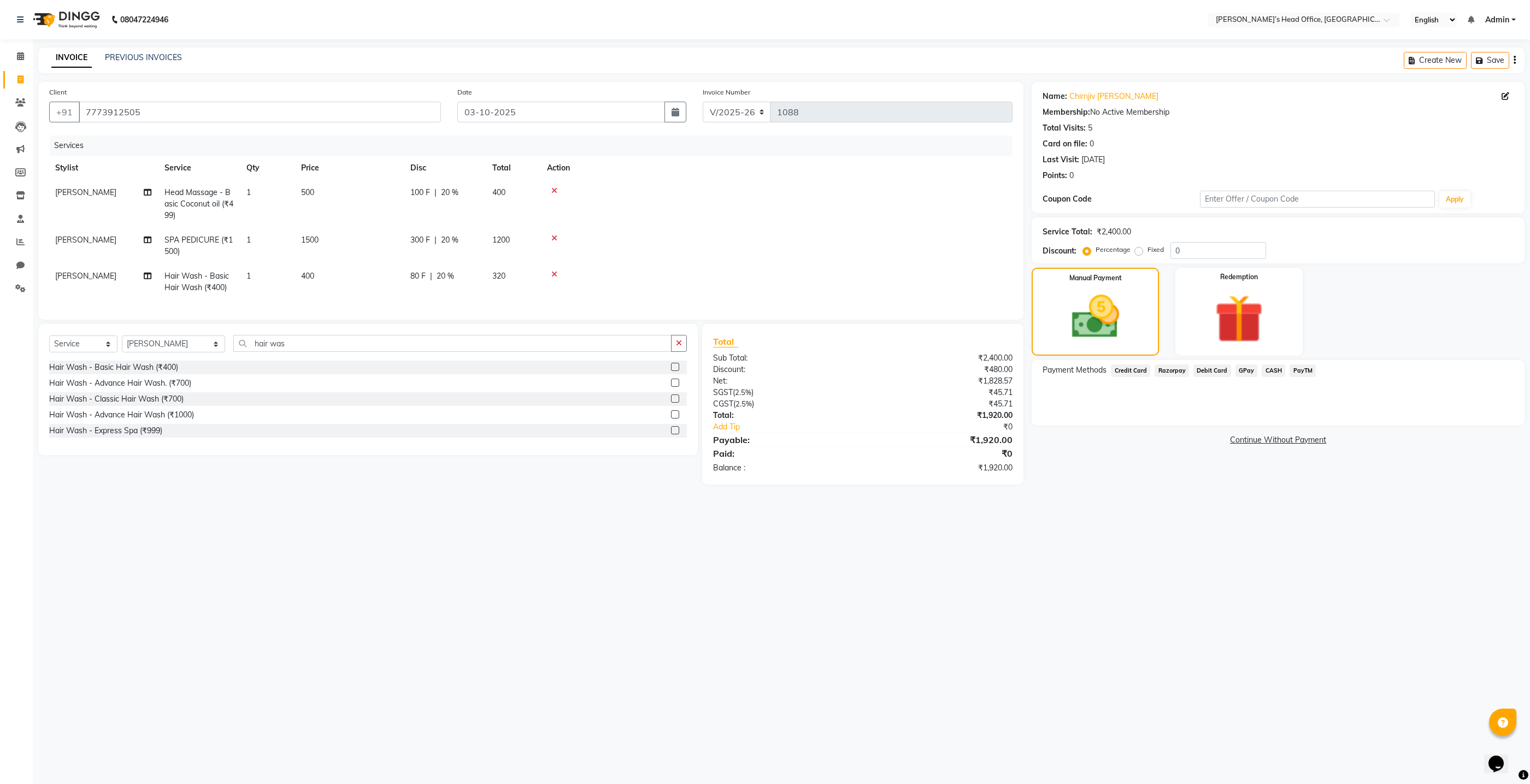
scroll to position [0, 0]
click at [556, 273] on icon at bounding box center [555, 274] width 6 height 8
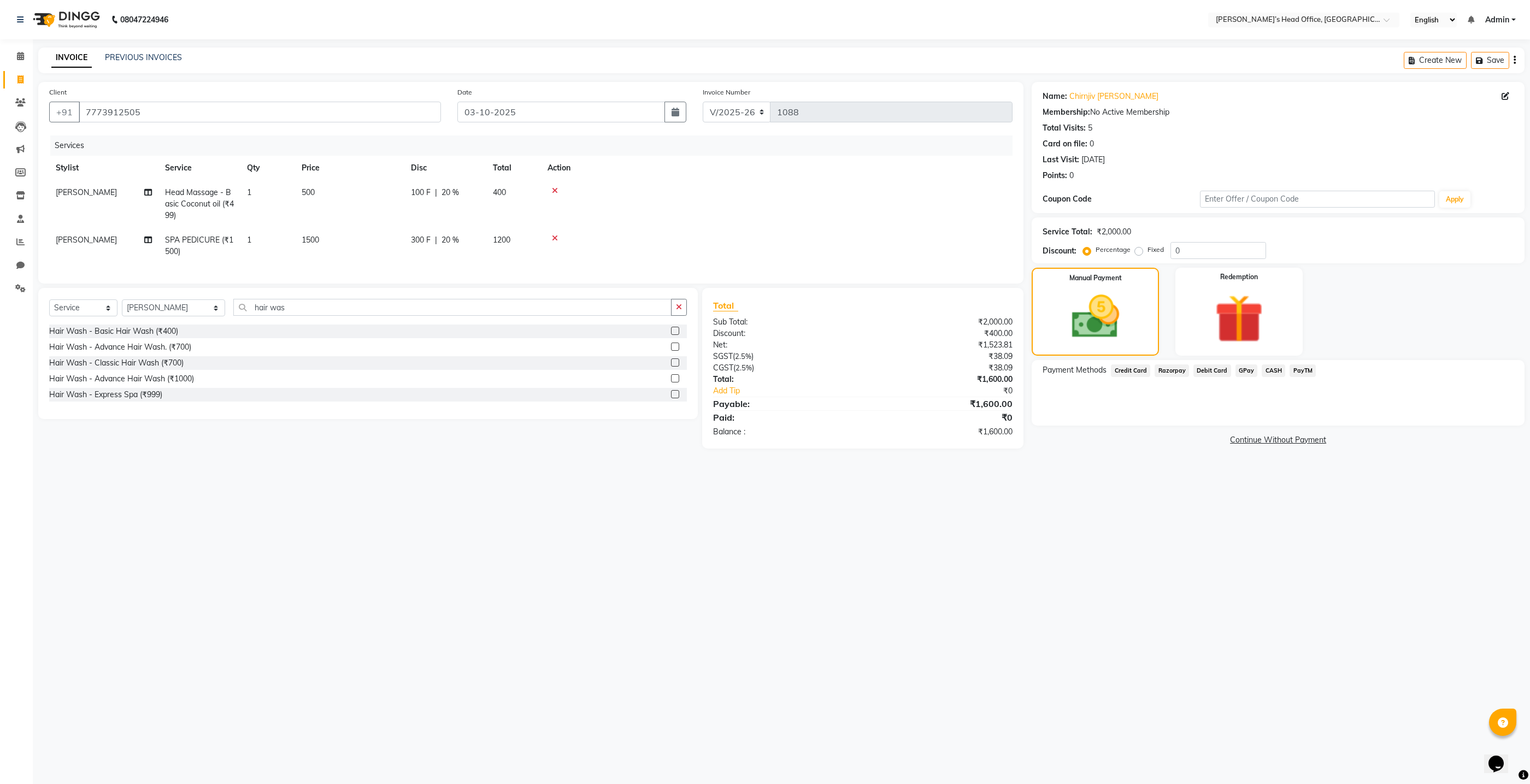
click at [454, 192] on span "20 %" at bounding box center [450, 192] width 17 height 12
select select "79775"
click at [528, 199] on input "20" at bounding box center [527, 195] width 33 height 17
type input "25"
click at [787, 198] on td at bounding box center [777, 204] width 472 height 47
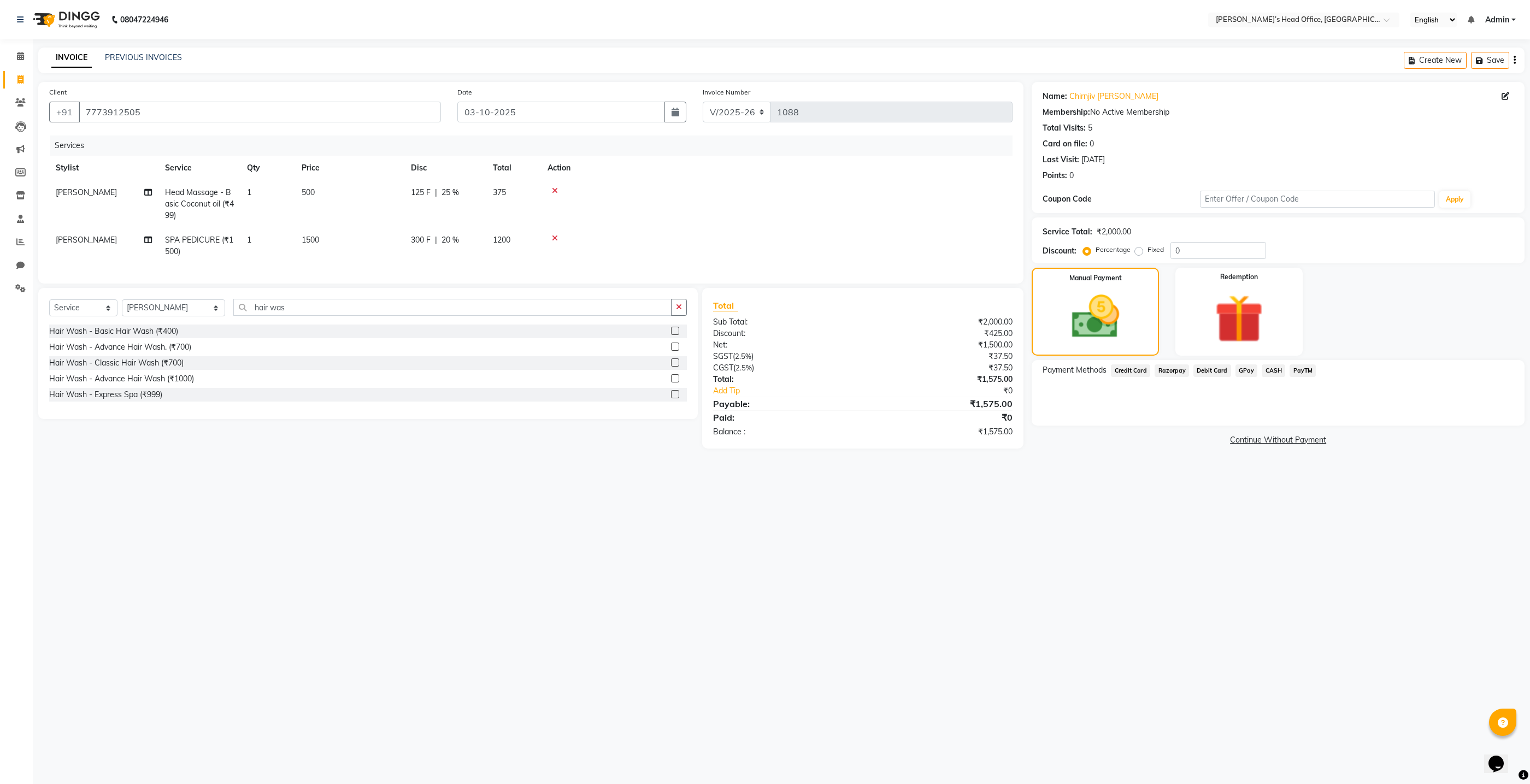
click at [449, 192] on span "25 %" at bounding box center [450, 192] width 17 height 12
select select "79775"
click at [527, 196] on input "25" at bounding box center [527, 195] width 33 height 17
type input "2"
type input "30"
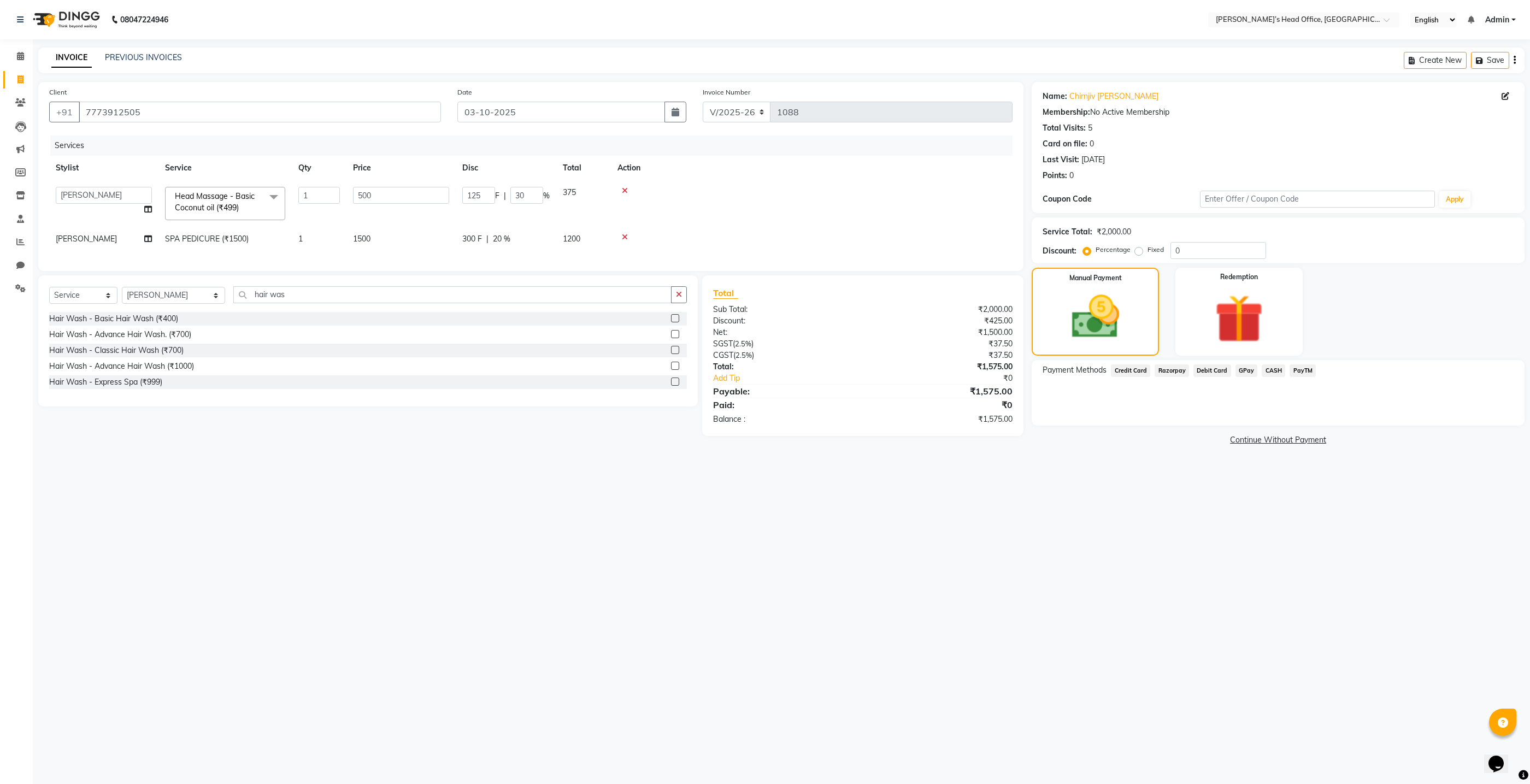
click at [691, 179] on th "Action" at bounding box center [811, 168] width 401 height 25
click at [457, 195] on span "30 %" at bounding box center [450, 192] width 17 height 12
select select "79775"
click at [532, 199] on input "30" at bounding box center [527, 195] width 33 height 17
type input "3"
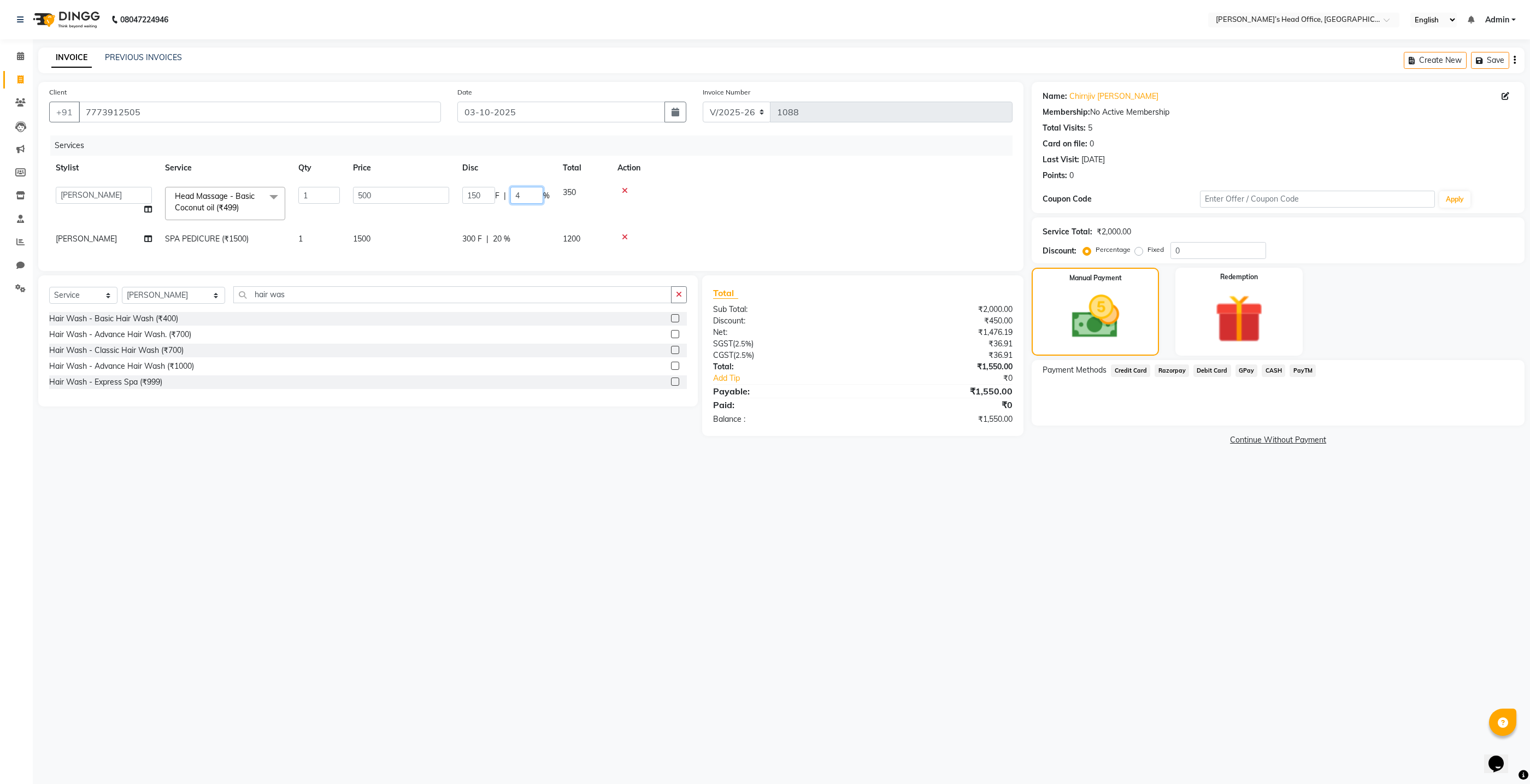
type input "40"
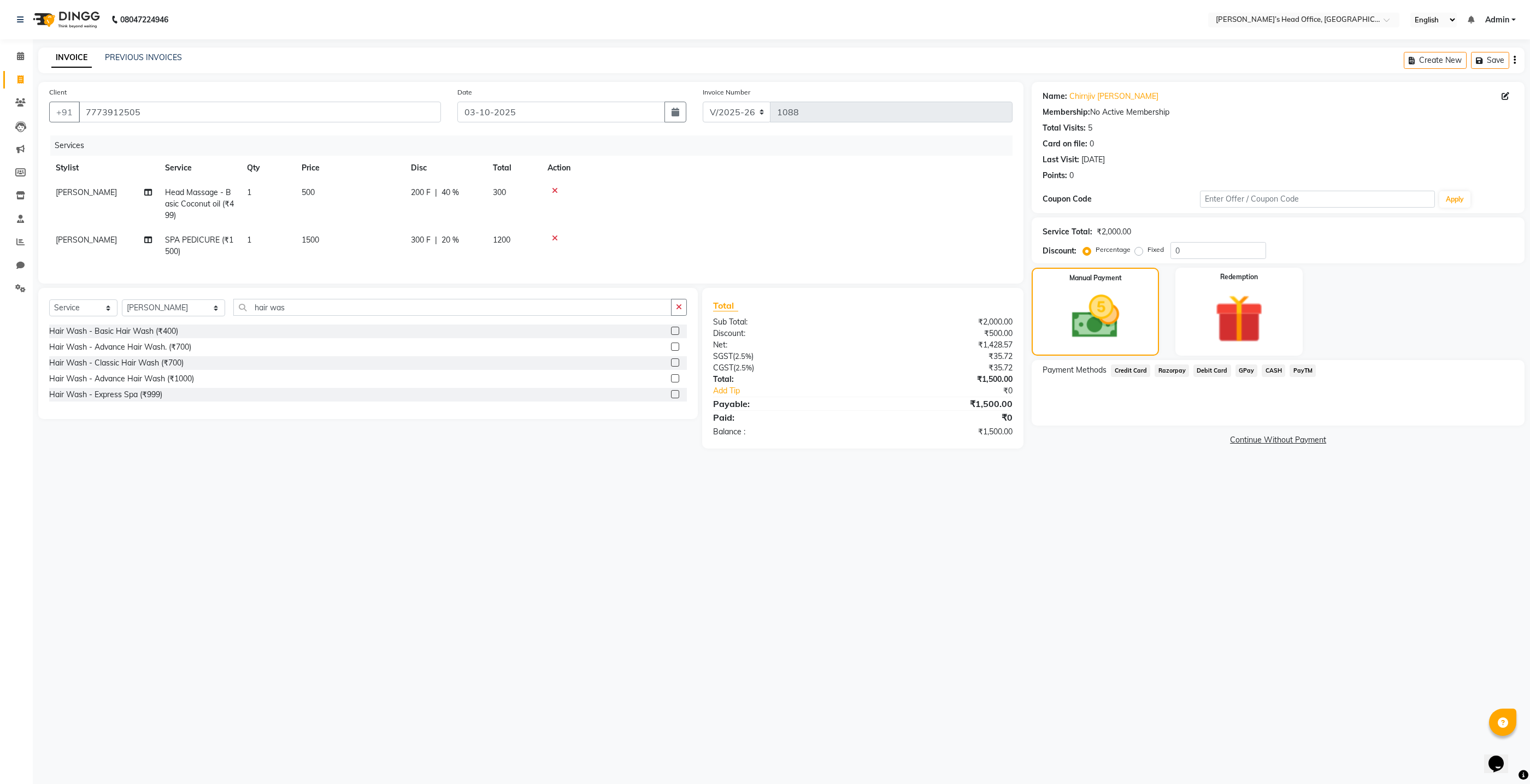
click at [532, 228] on tr "shyla Bansode SPA PEDICURE (₹1500) 1 1500 300 F | 20 % 1200" at bounding box center [530, 246] width 963 height 36
click at [1270, 372] on span "CASH" at bounding box center [1274, 370] width 23 height 12
click at [1256, 435] on button "Add Payment" at bounding box center [1360, 428] width 308 height 17
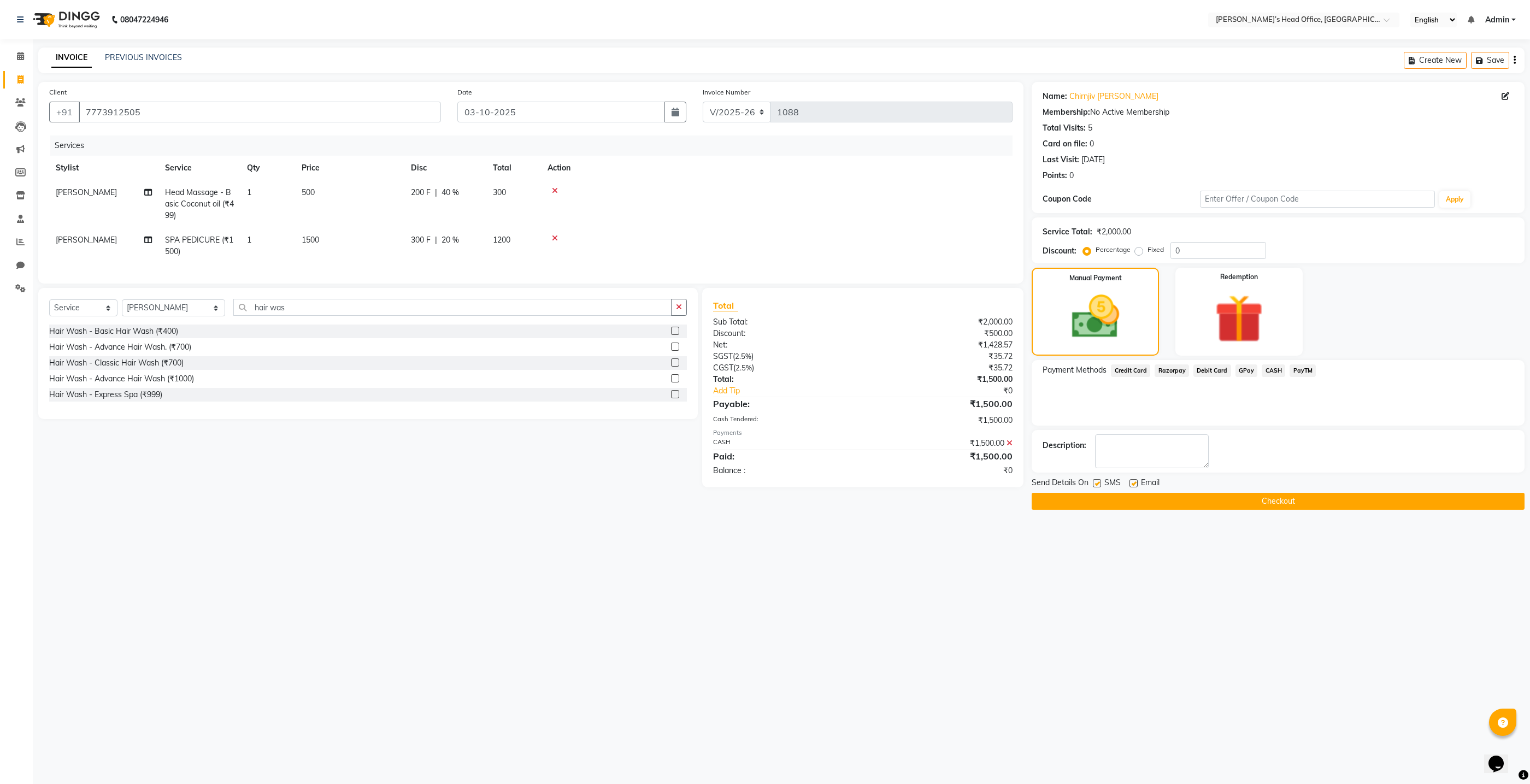
click at [1217, 502] on button "Checkout" at bounding box center [1278, 501] width 493 height 17
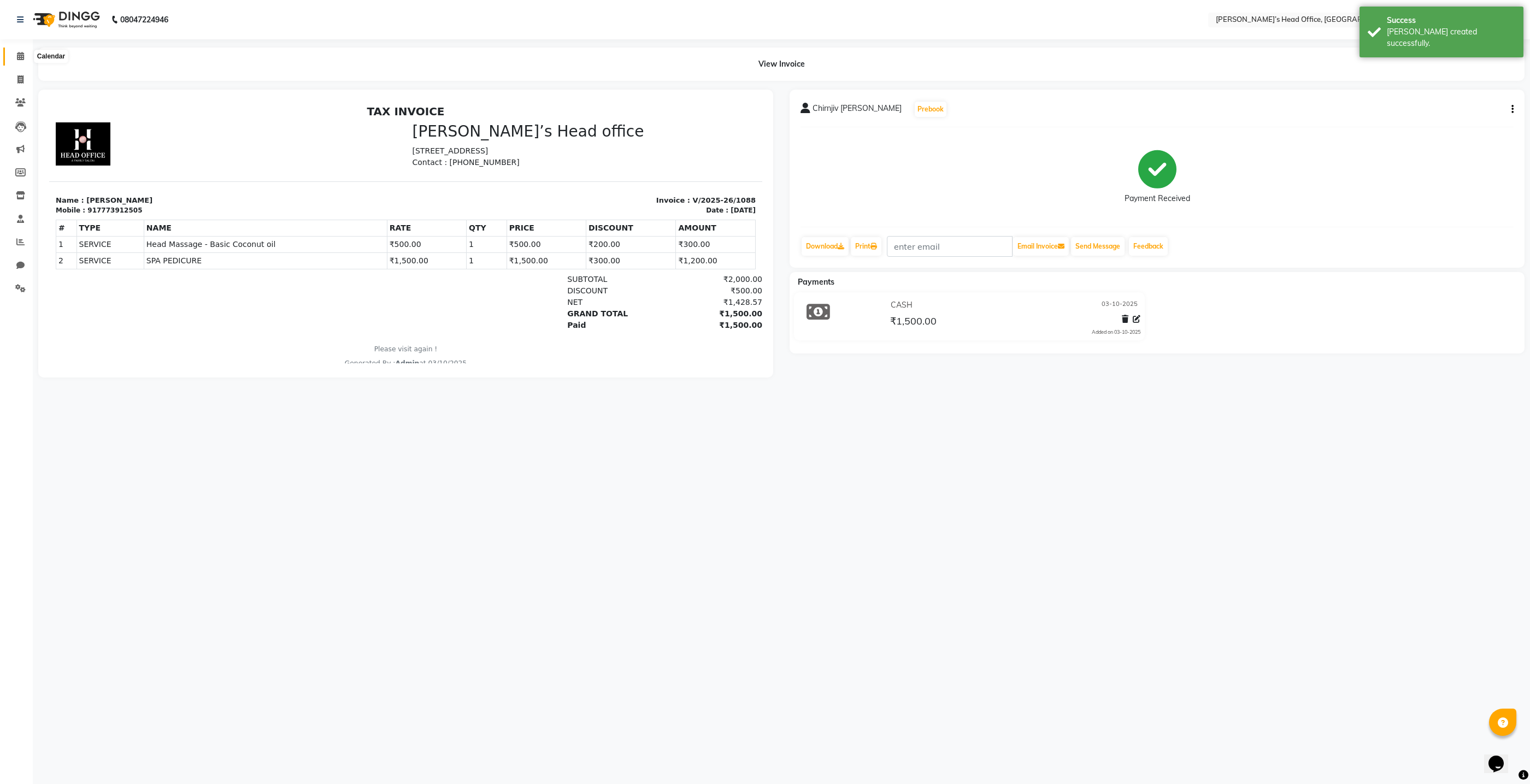
click at [21, 57] on icon at bounding box center [21, 56] width 7 height 8
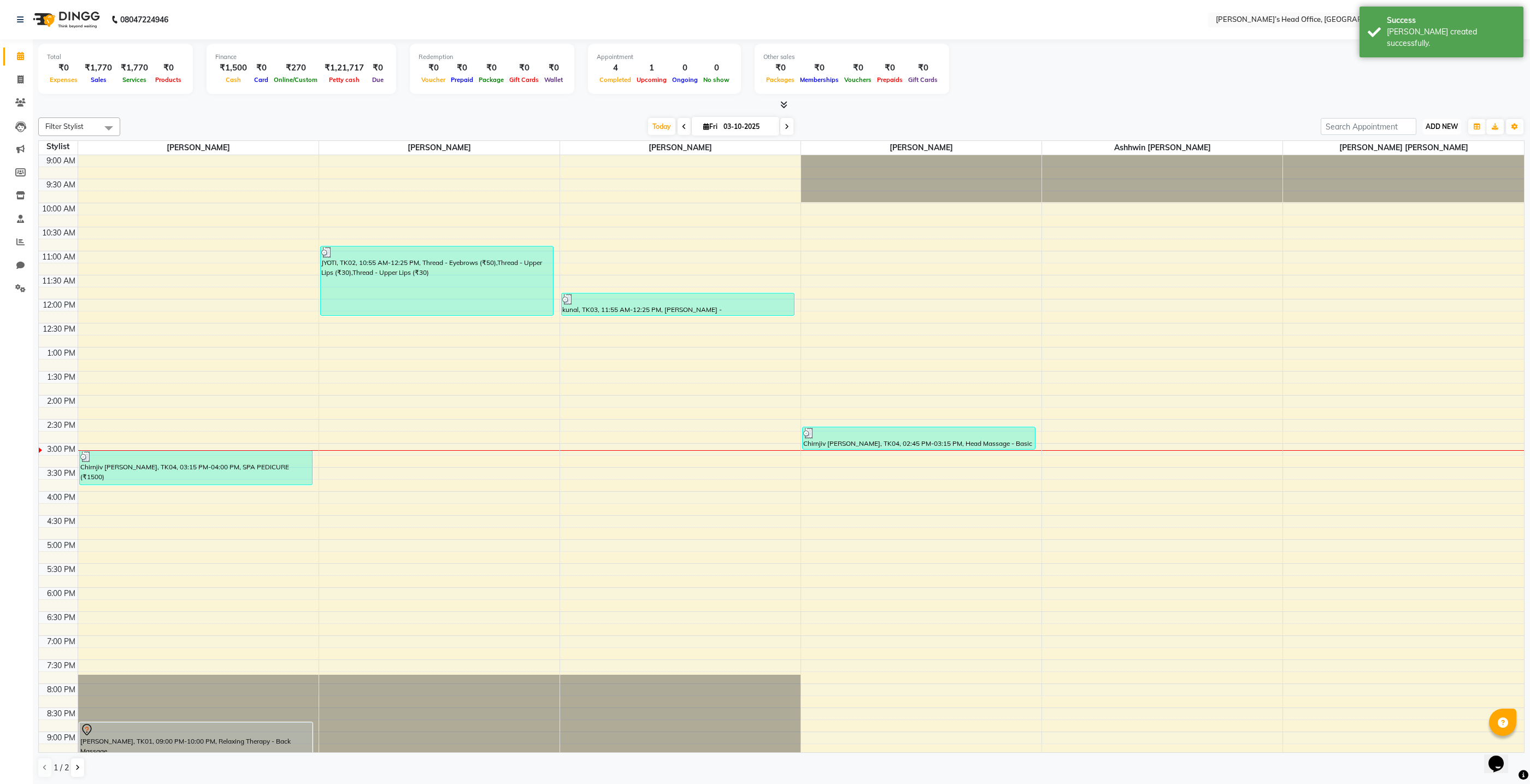
click at [1432, 123] on span "ADD NEW" at bounding box center [1442, 127] width 32 height 8
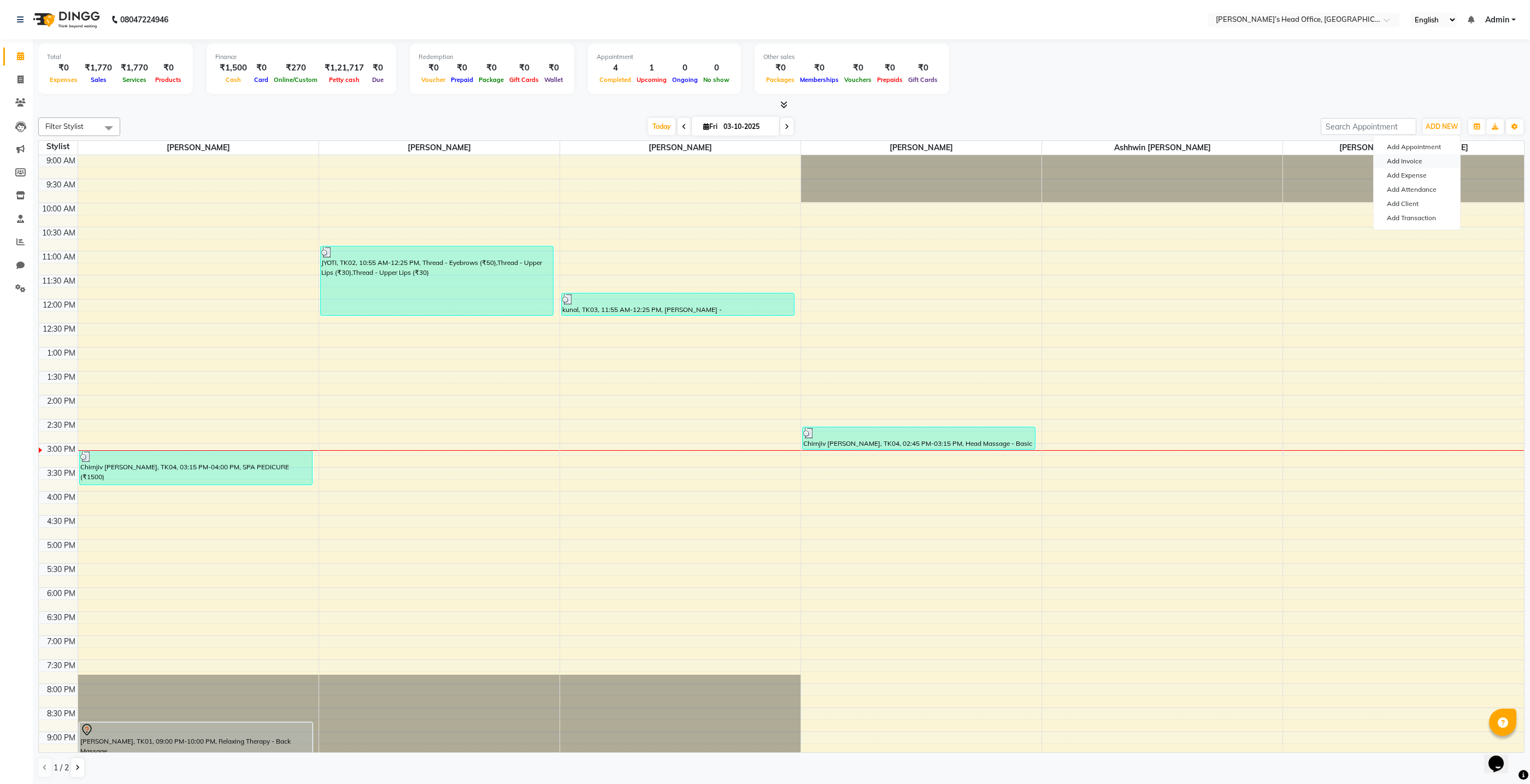
click at [1426, 161] on link "Add Invoice" at bounding box center [1416, 161] width 86 height 14
select select "7682"
select select "service"
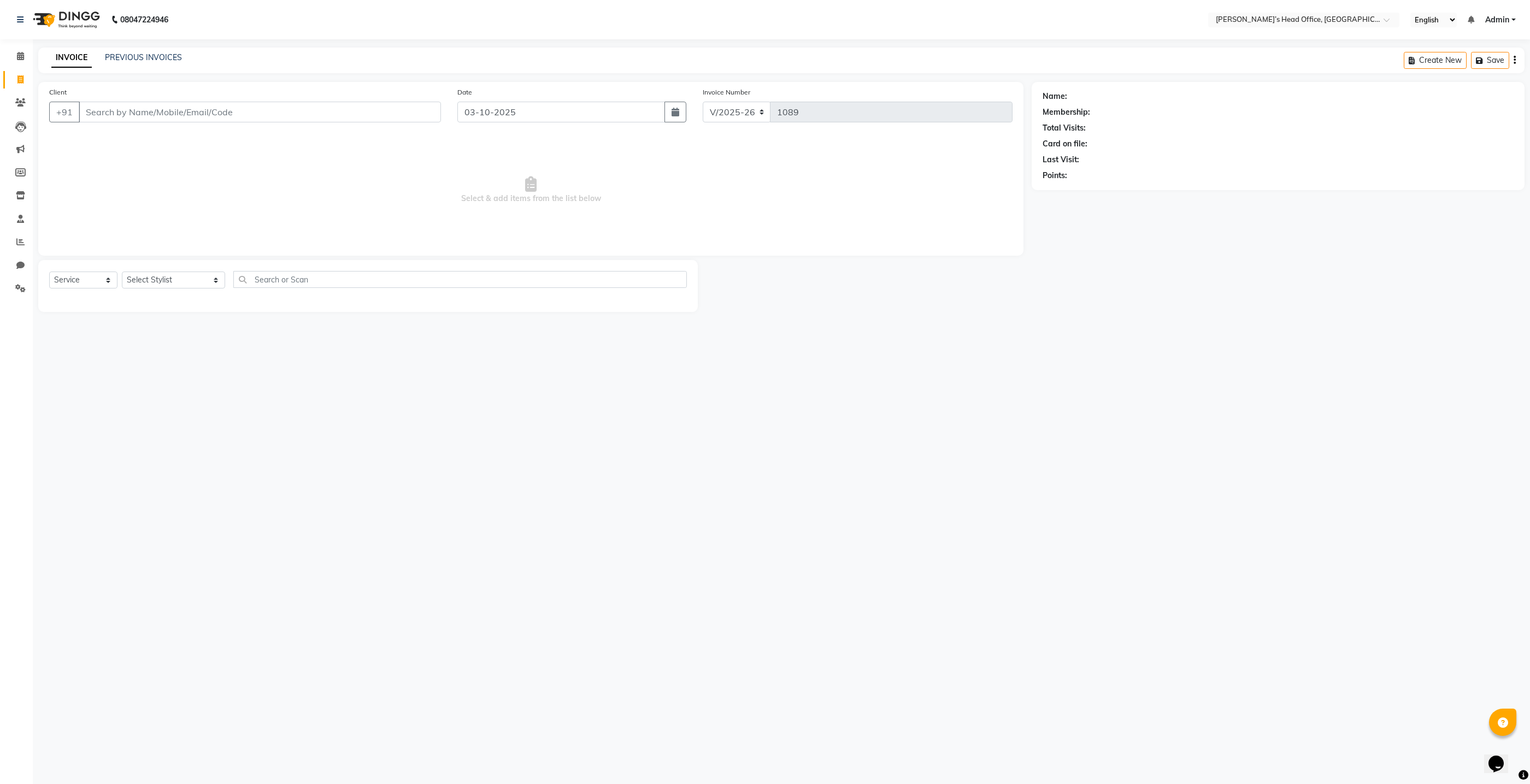
click at [356, 115] on input "Client" at bounding box center [260, 112] width 362 height 21
click at [210, 133] on button "Chirnjiv vartak 7773912505" at bounding box center [171, 137] width 187 height 17
type input "7773912505"
click at [191, 282] on select "Select Stylist ashhwin wagh hemangi yogendra chittoriya Ranjit sharma Rupali Ka…" at bounding box center [174, 279] width 103 height 17
select select "79775"
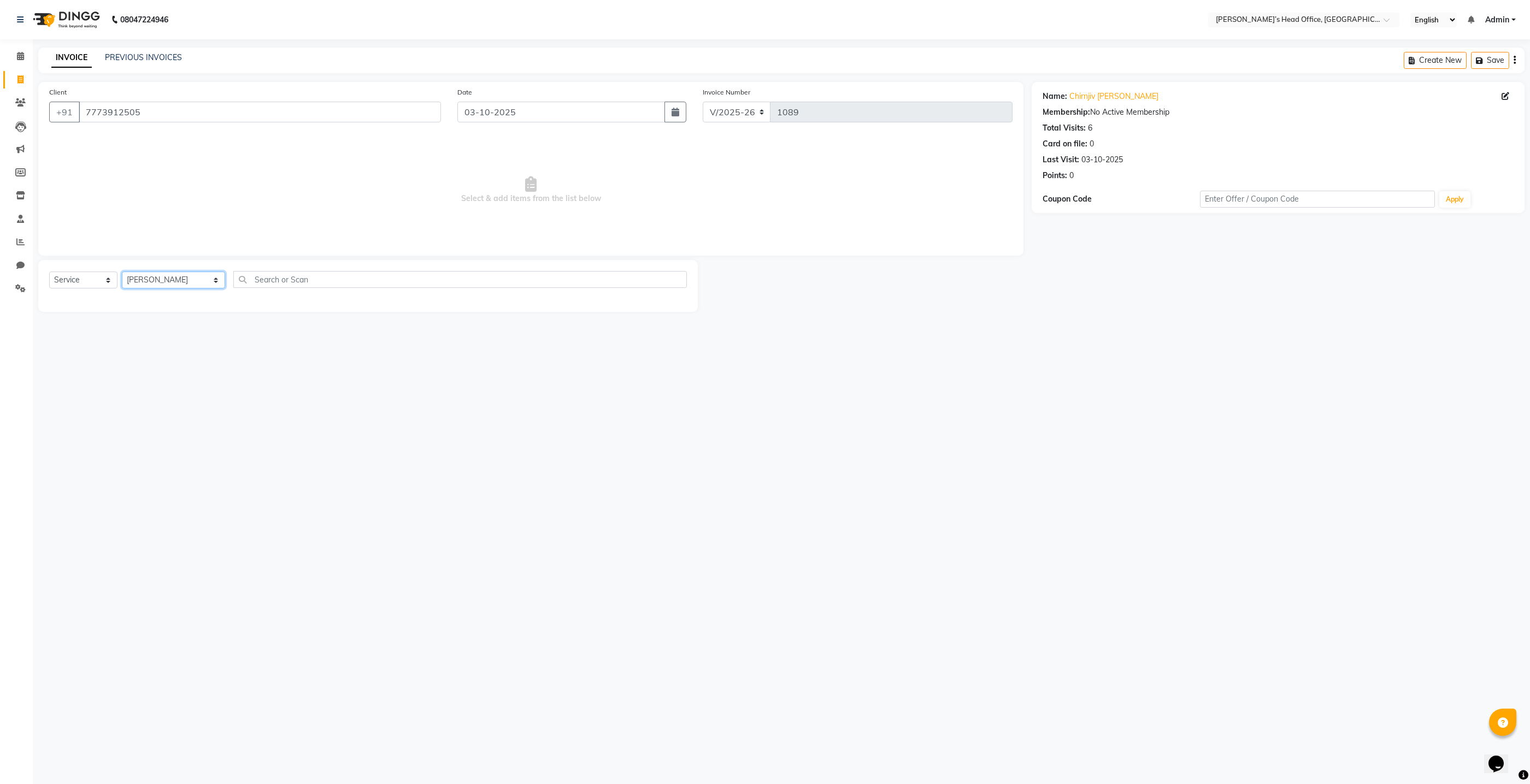
click at [122, 271] on select "Select Stylist ashhwin wagh hemangi yogendra chittoriya Ranjit sharma Rupali Ka…" at bounding box center [174, 279] width 103 height 17
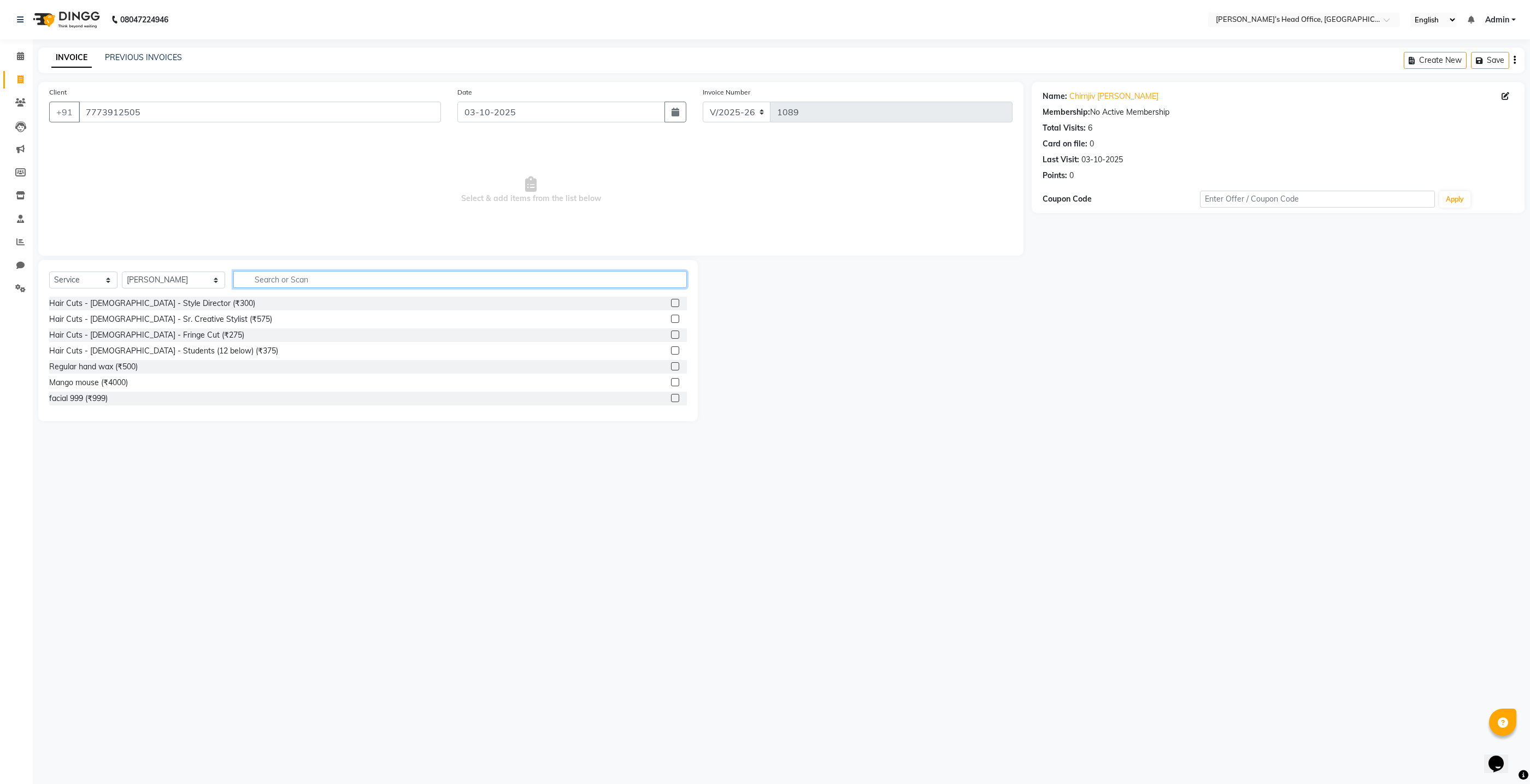
click at [280, 279] on input "text" at bounding box center [460, 279] width 454 height 17
type input "hair was"
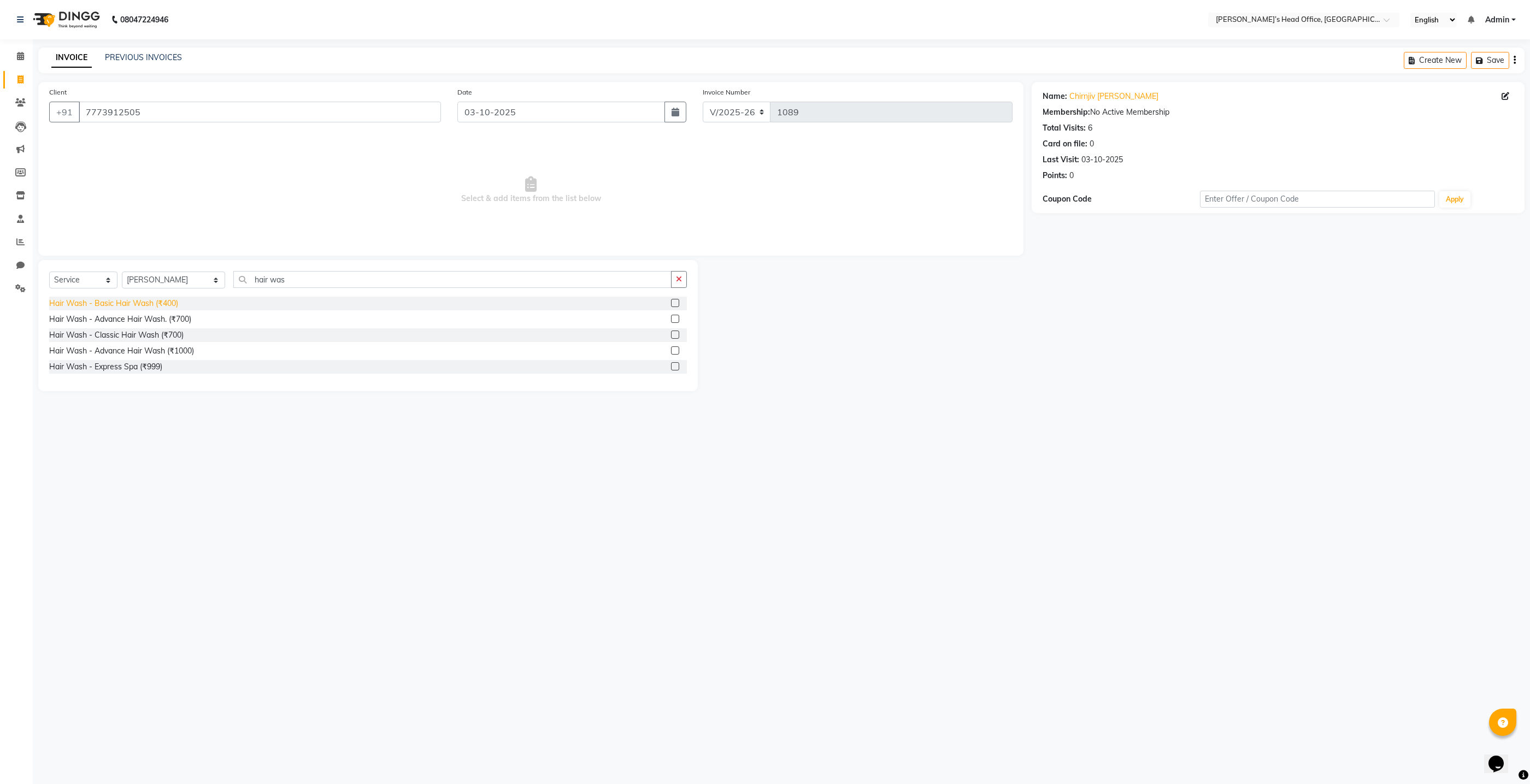
click at [160, 305] on div "Hair Wash - Basic Hair Wash (₹400)" at bounding box center [113, 304] width 129 height 12
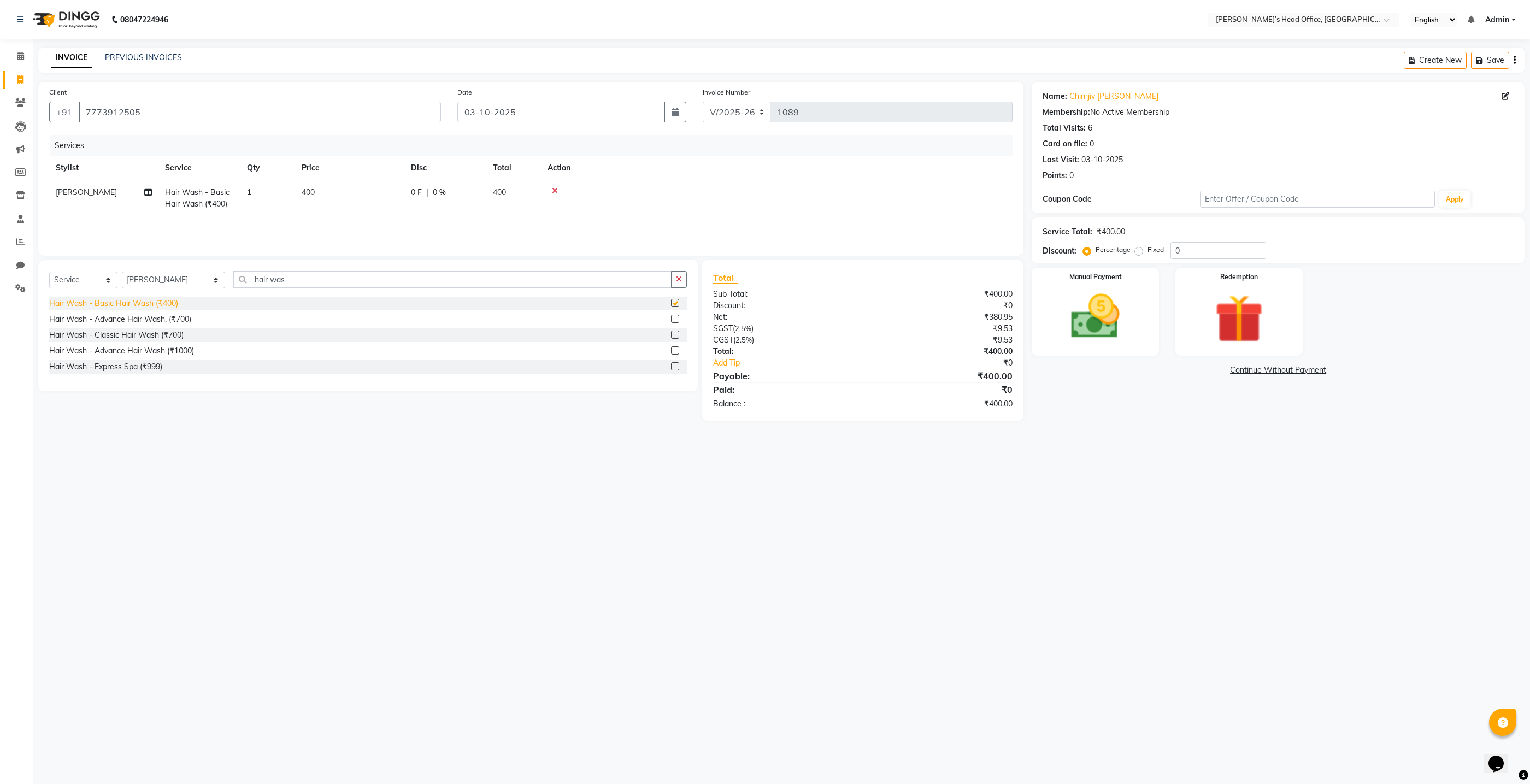
checkbox input "false"
click at [322, 190] on td "400" at bounding box center [350, 198] width 109 height 36
select select "79775"
click at [380, 199] on input "400" at bounding box center [401, 195] width 96 height 17
type input "420"
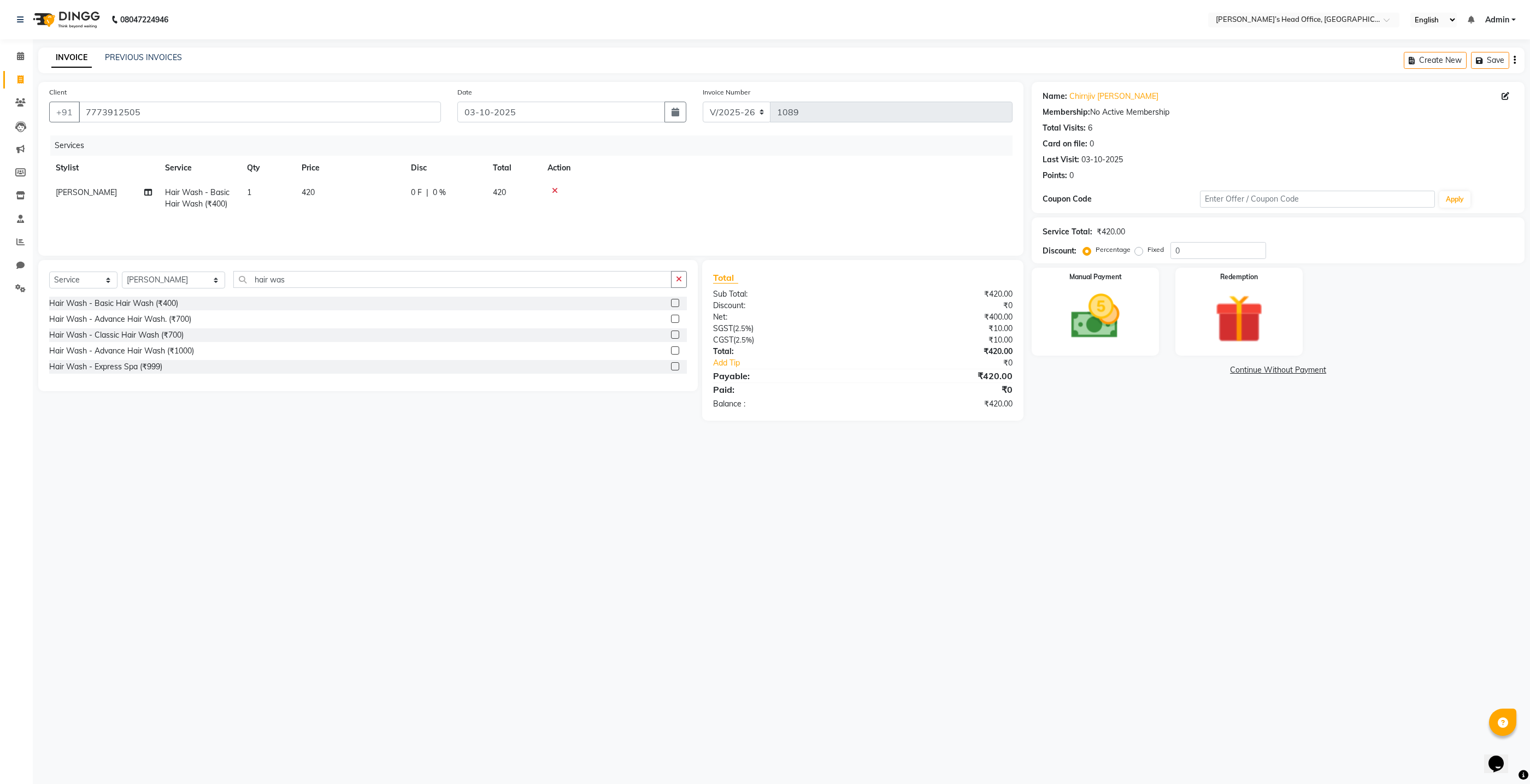
click at [369, 218] on div "Services Stylist Service Qty Price Disc Total Action Sameer Salmani Hair Wash -…" at bounding box center [530, 190] width 963 height 109
click at [1058, 314] on img at bounding box center [1096, 316] width 82 height 59
click at [1244, 370] on span "GPay" at bounding box center [1246, 370] width 23 height 12
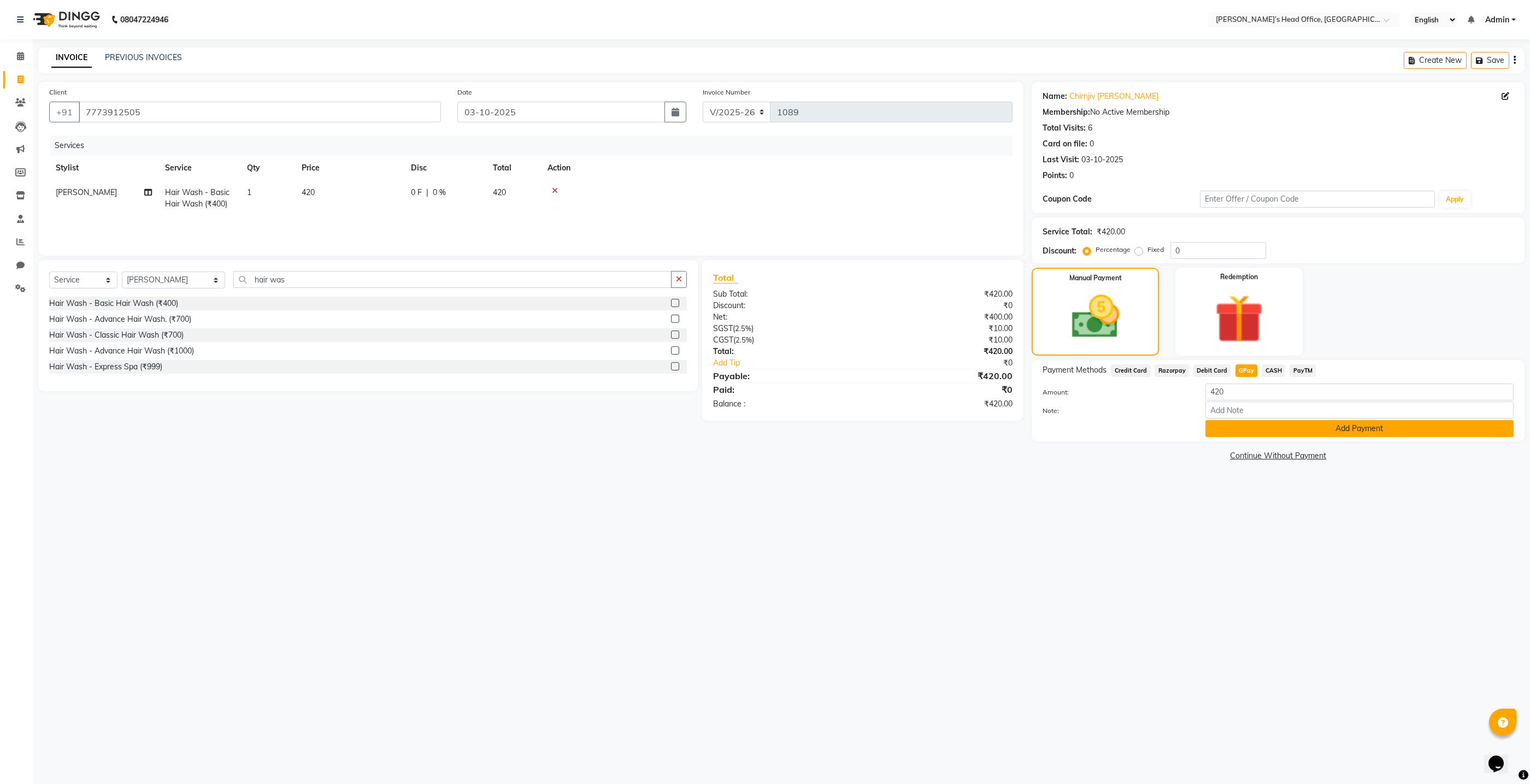
click at [1221, 429] on button "Add Payment" at bounding box center [1360, 428] width 308 height 17
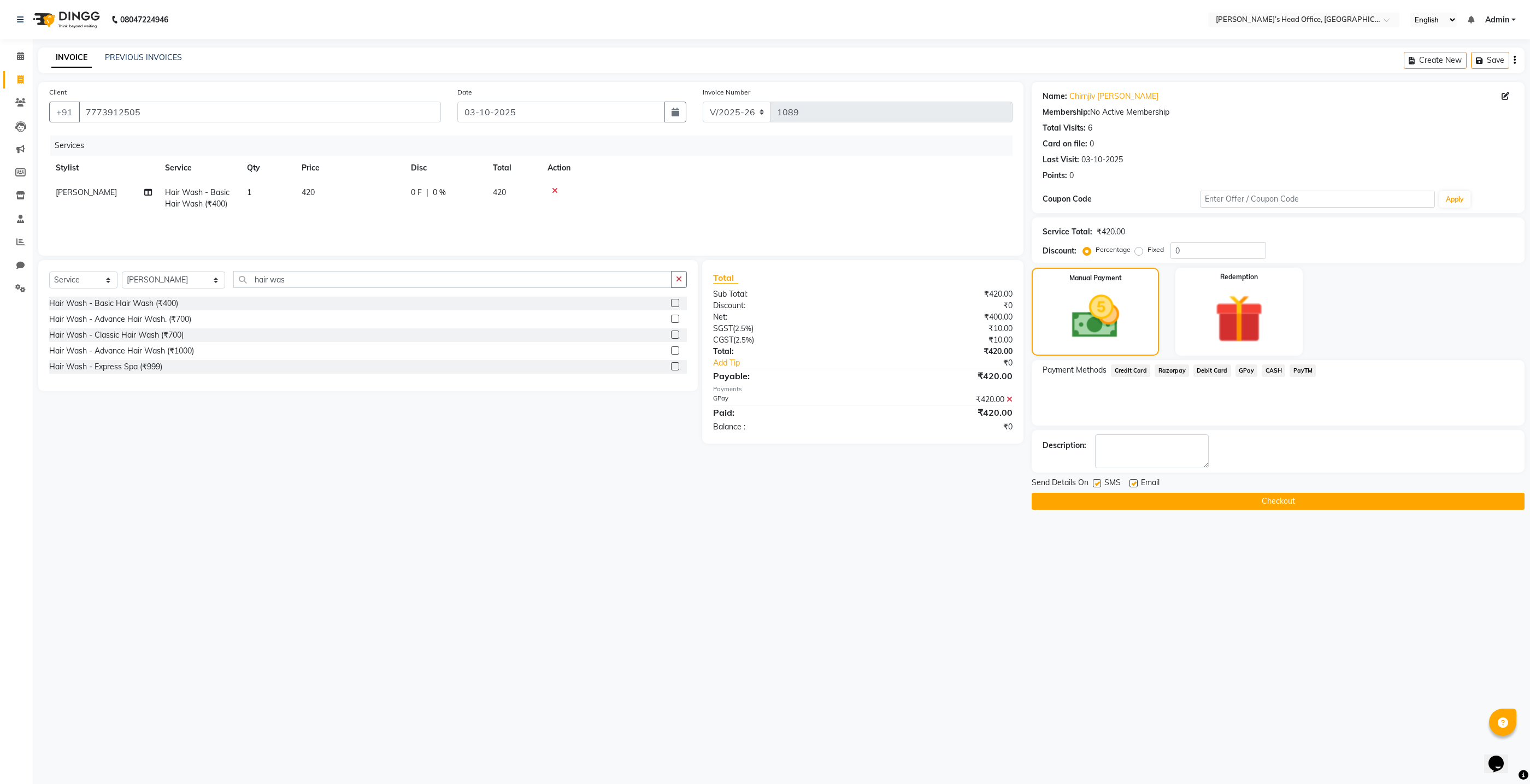
drag, startPoint x: 1095, startPoint y: 482, endPoint x: 1124, endPoint y: 482, distance: 29.0
click at [1102, 482] on div "SMS" at bounding box center [1111, 484] width 36 height 14
click at [1138, 485] on label at bounding box center [1133, 483] width 8 height 8
click at [1137, 485] on input "checkbox" at bounding box center [1133, 484] width 7 height 7
checkbox input "false"
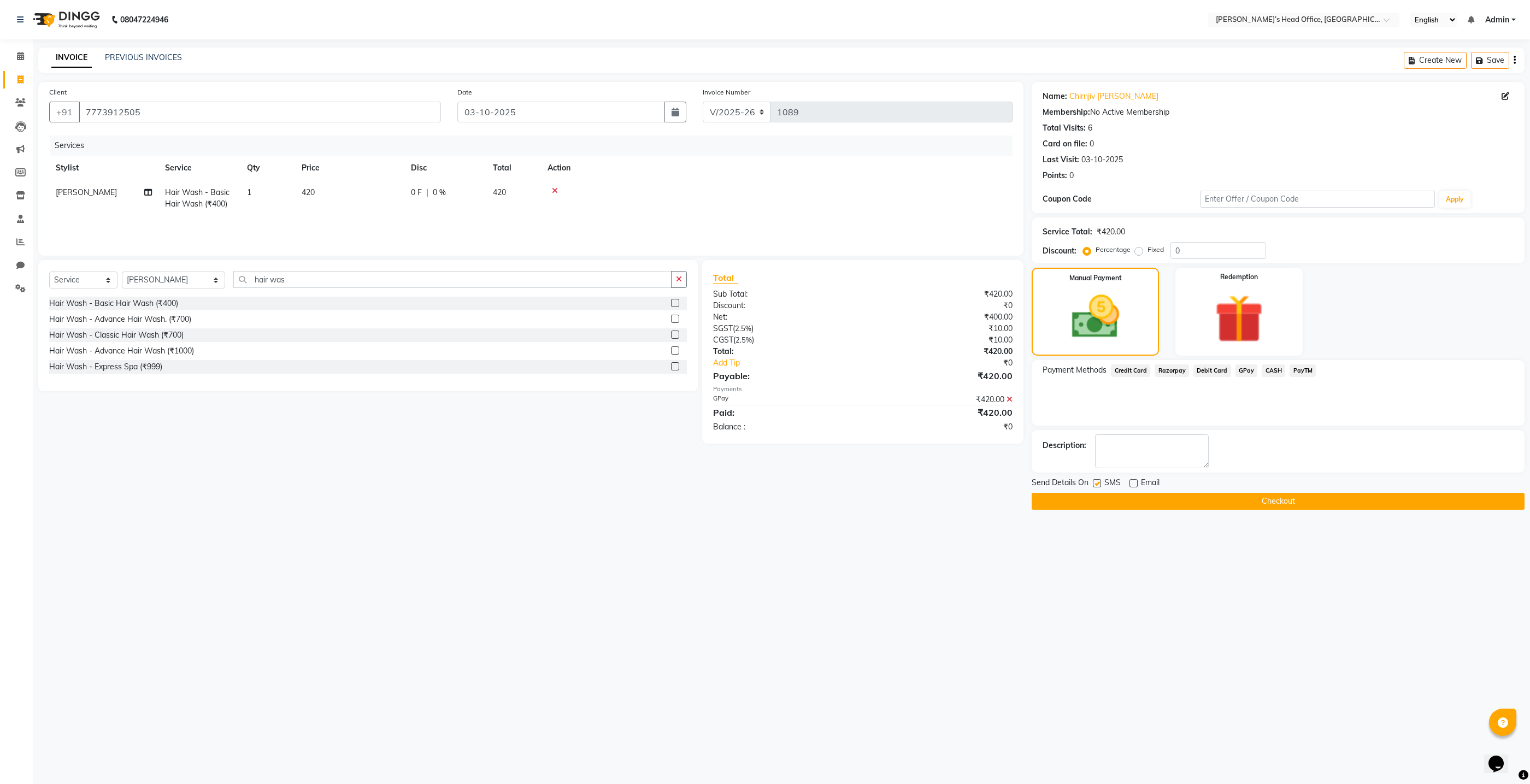
click at [1098, 483] on label at bounding box center [1097, 483] width 8 height 8
click at [1098, 483] on input "checkbox" at bounding box center [1096, 484] width 7 height 7
checkbox input "false"
click at [1100, 498] on button "Checkout" at bounding box center [1278, 501] width 493 height 17
